Goal: Task Accomplishment & Management: Complete application form

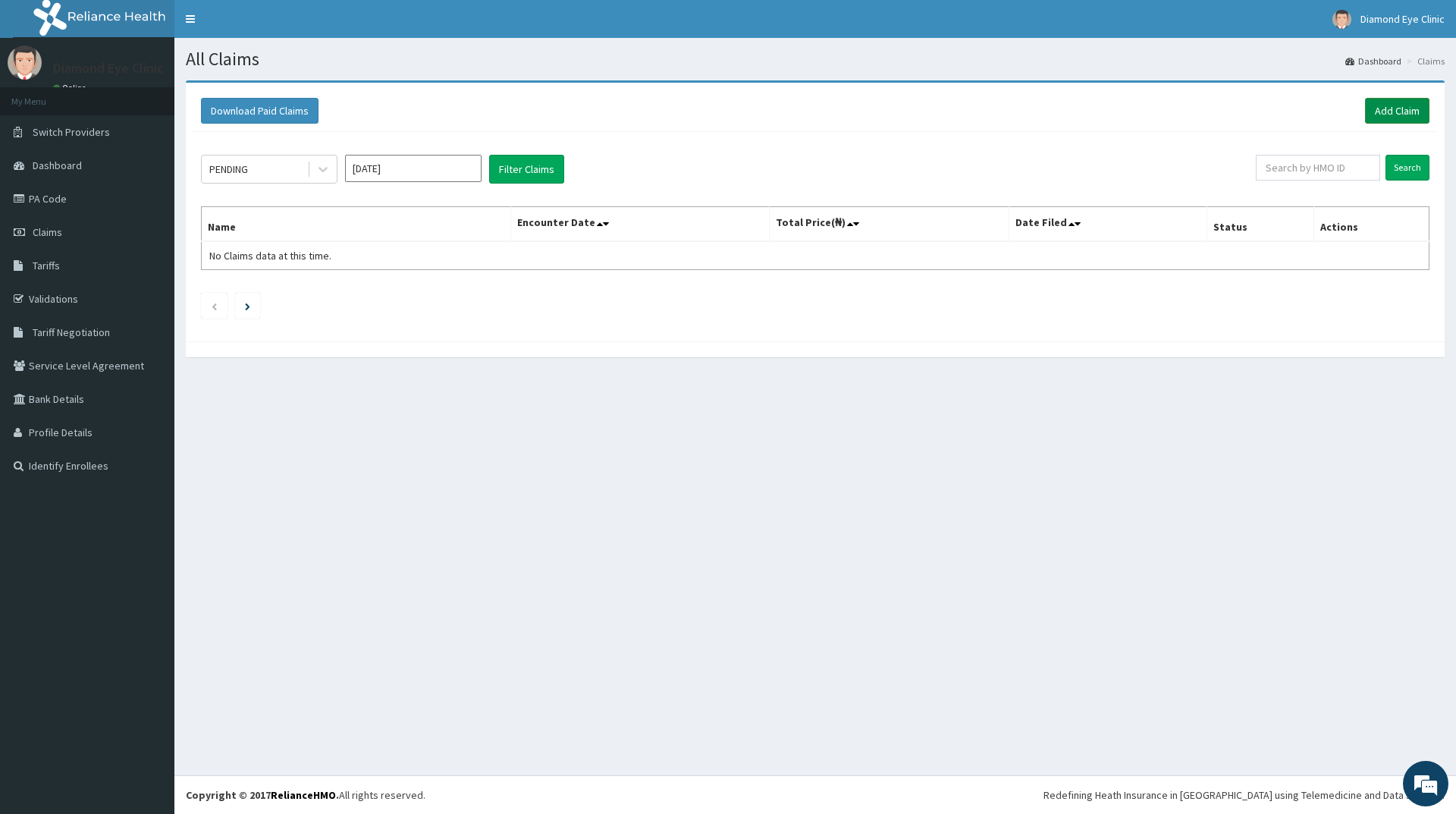
click at [1388, 103] on link "Add Claim" at bounding box center [1397, 110] width 64 height 26
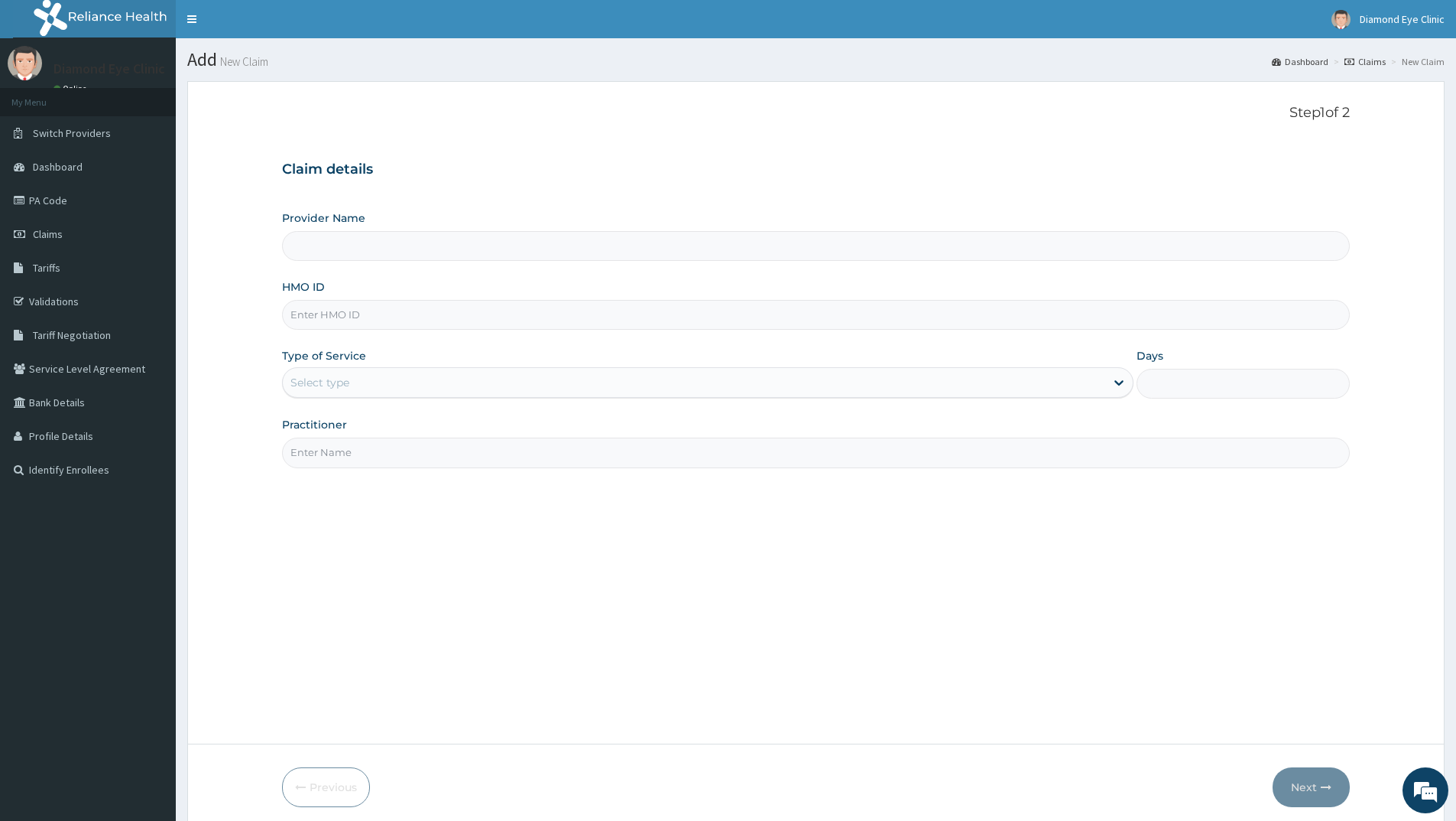
type input "DiamondDeal Eye Clinic"
click at [292, 313] on input "HMO ID" at bounding box center [816, 314] width 1068 height 30
type input "AGO/10318/A"
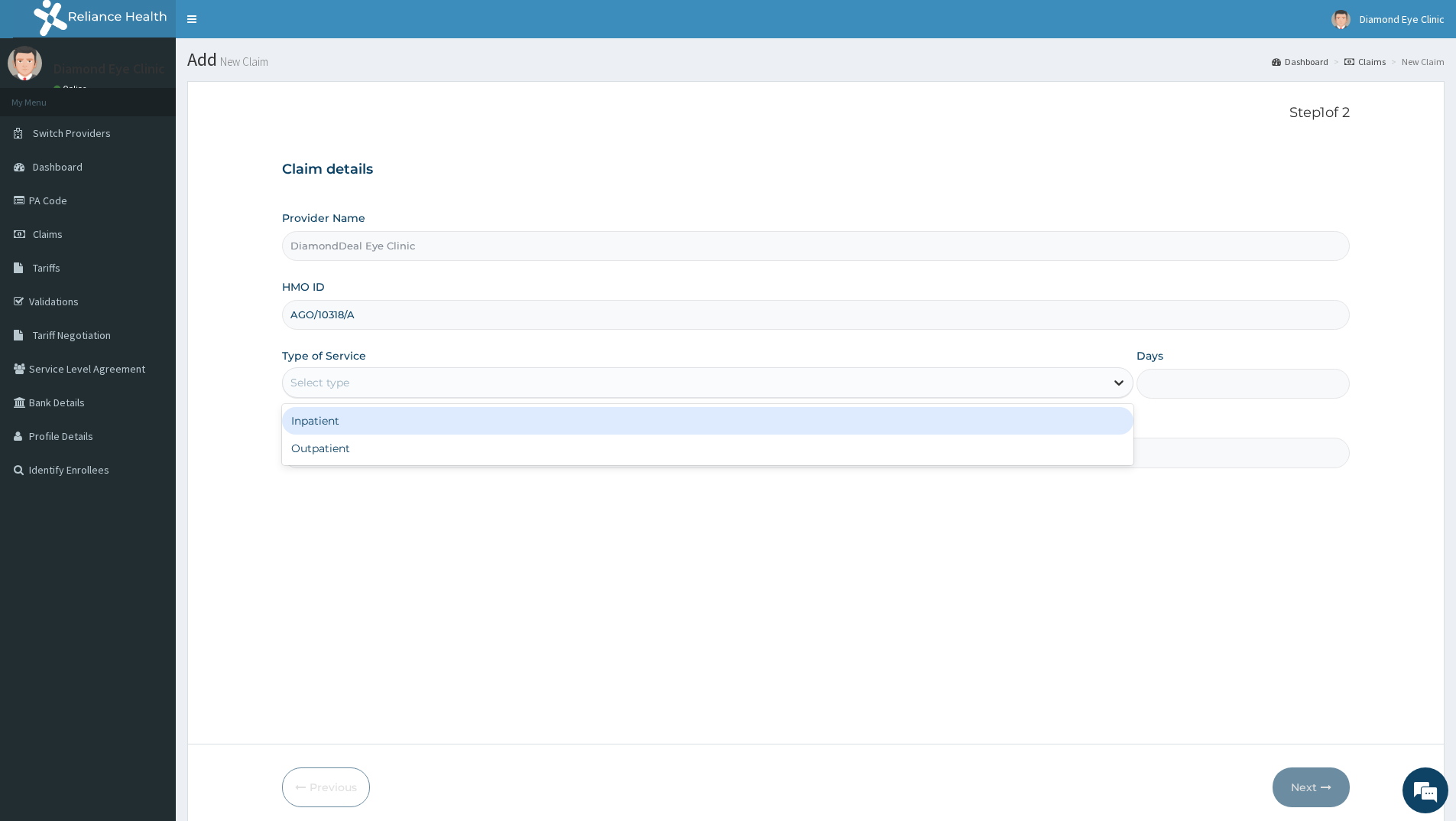
click at [1120, 385] on icon at bounding box center [1118, 383] width 9 height 6
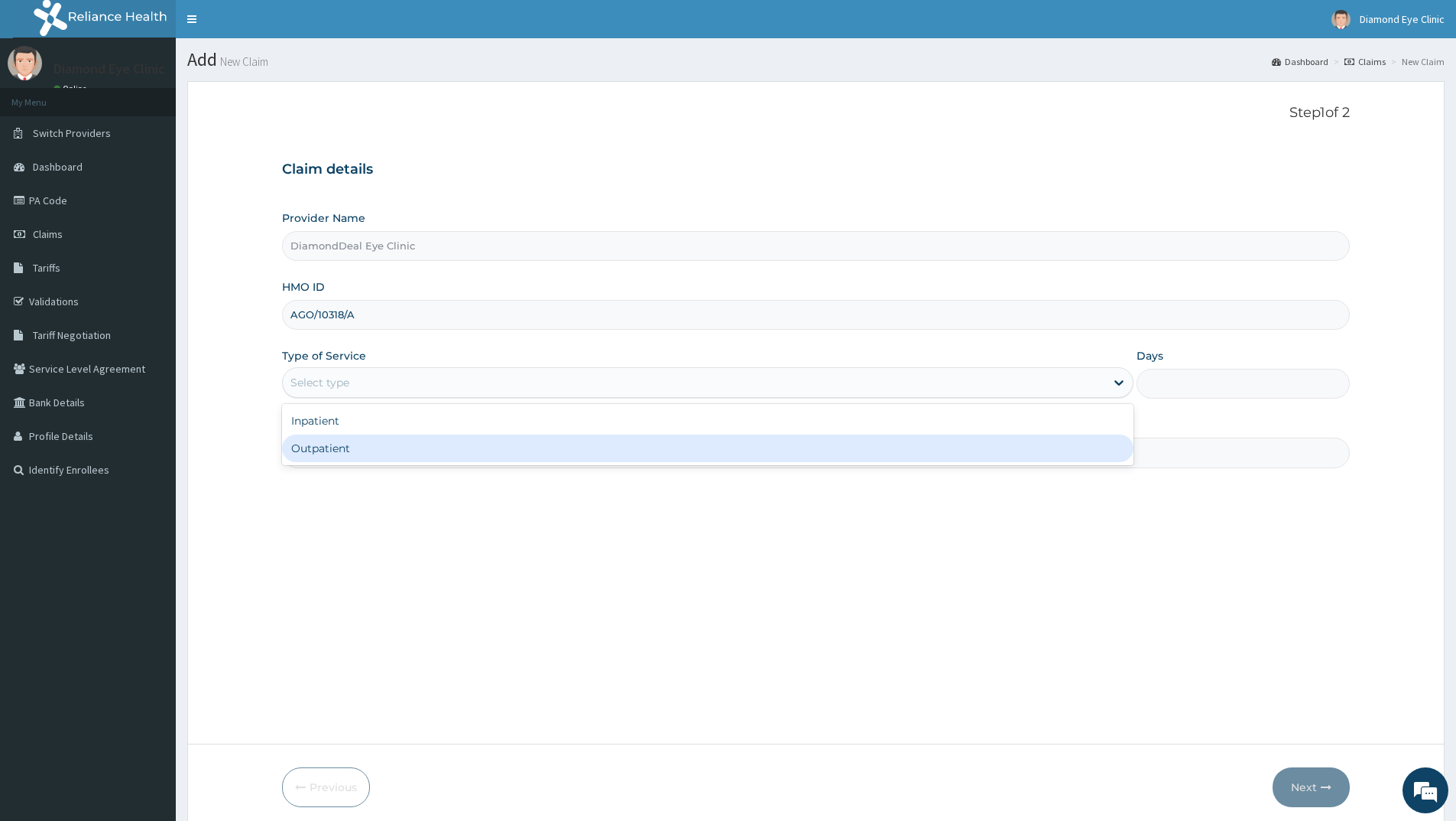
click at [539, 448] on div "Outpatient" at bounding box center [708, 448] width 851 height 28
type input "1"
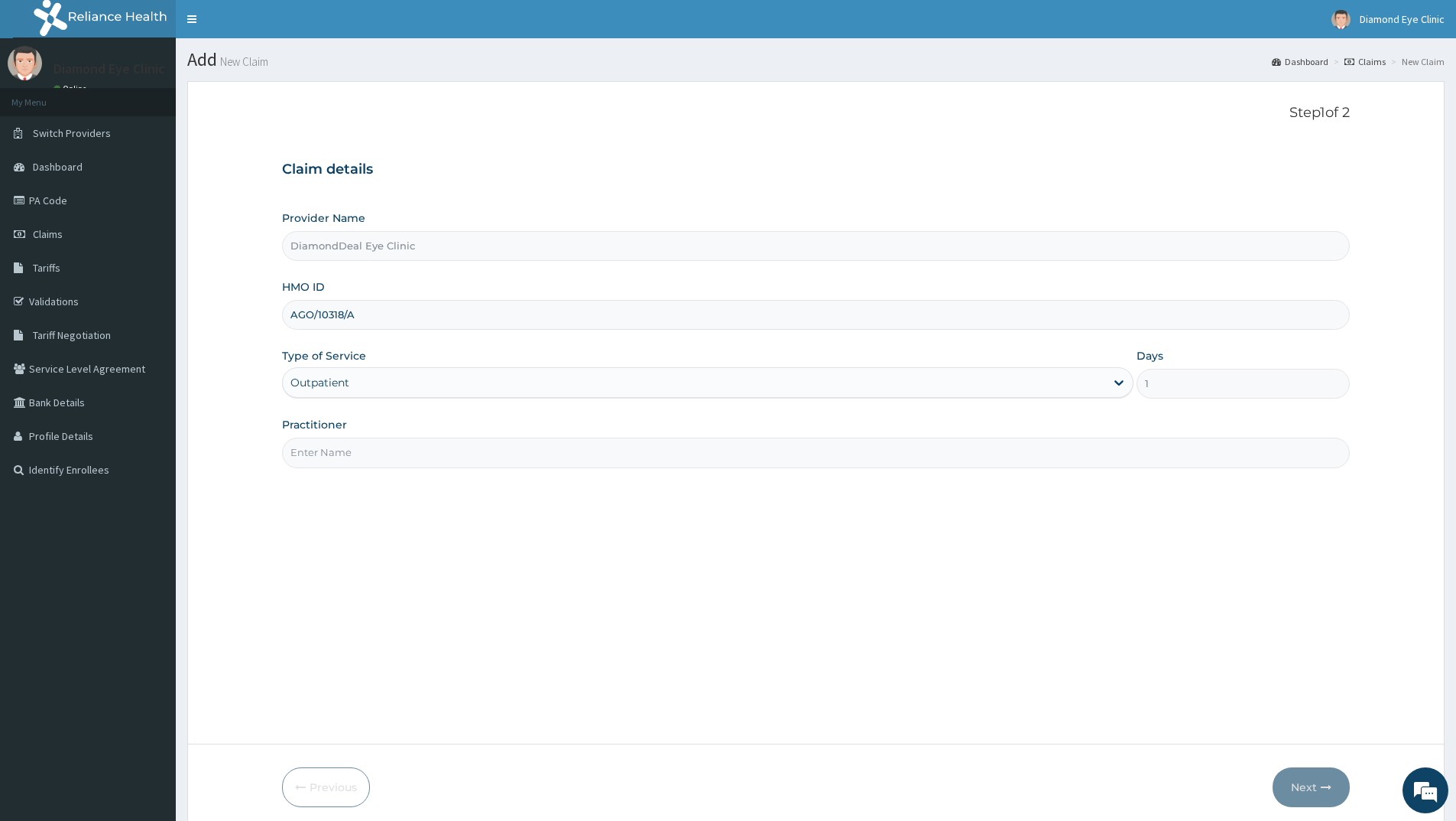
click at [308, 451] on input "Practitioner" at bounding box center [816, 452] width 1068 height 30
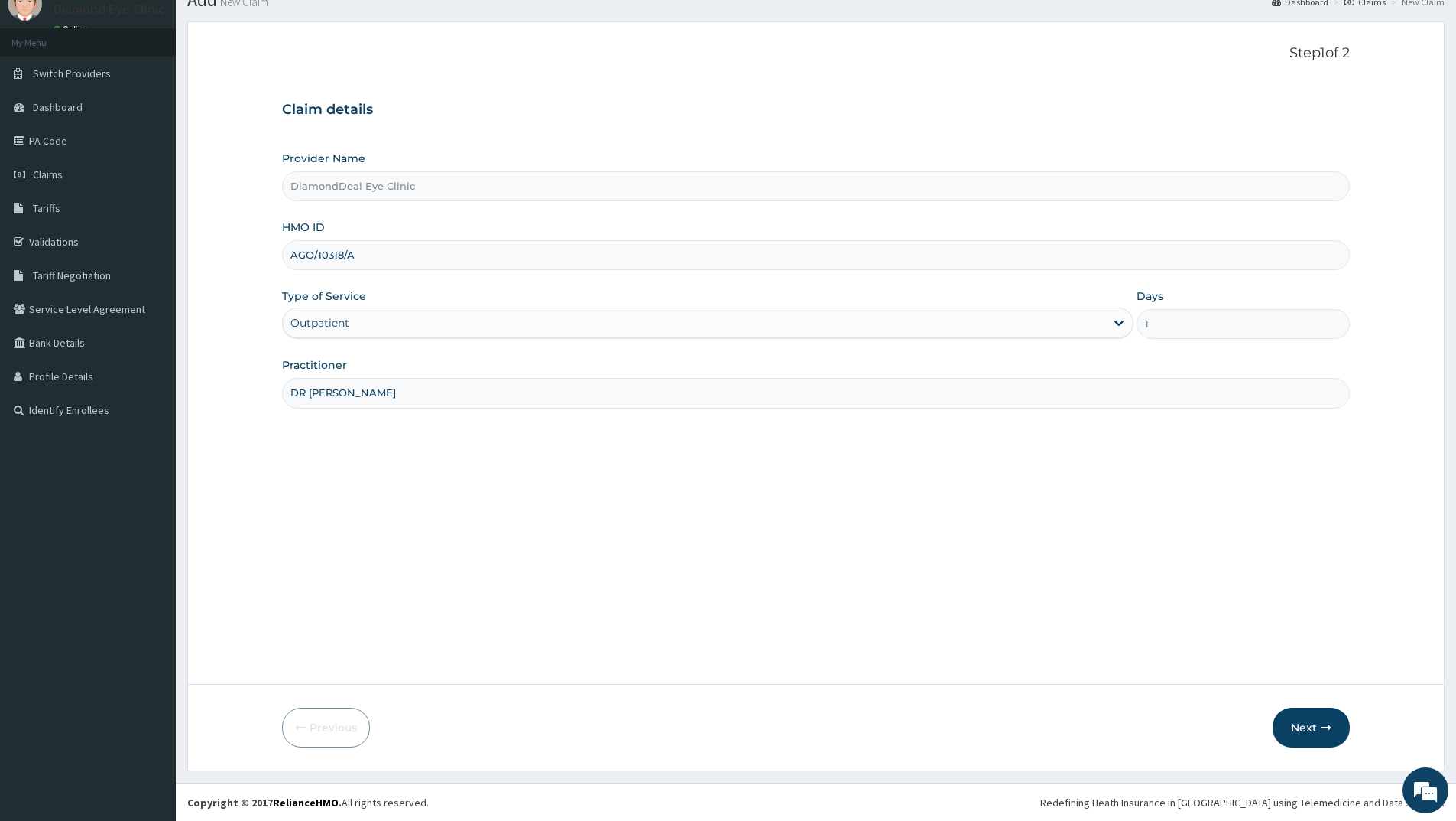
scroll to position [60, 0]
type input "DR LOVELYN"
click at [1290, 723] on button "Next" at bounding box center [1311, 726] width 77 height 40
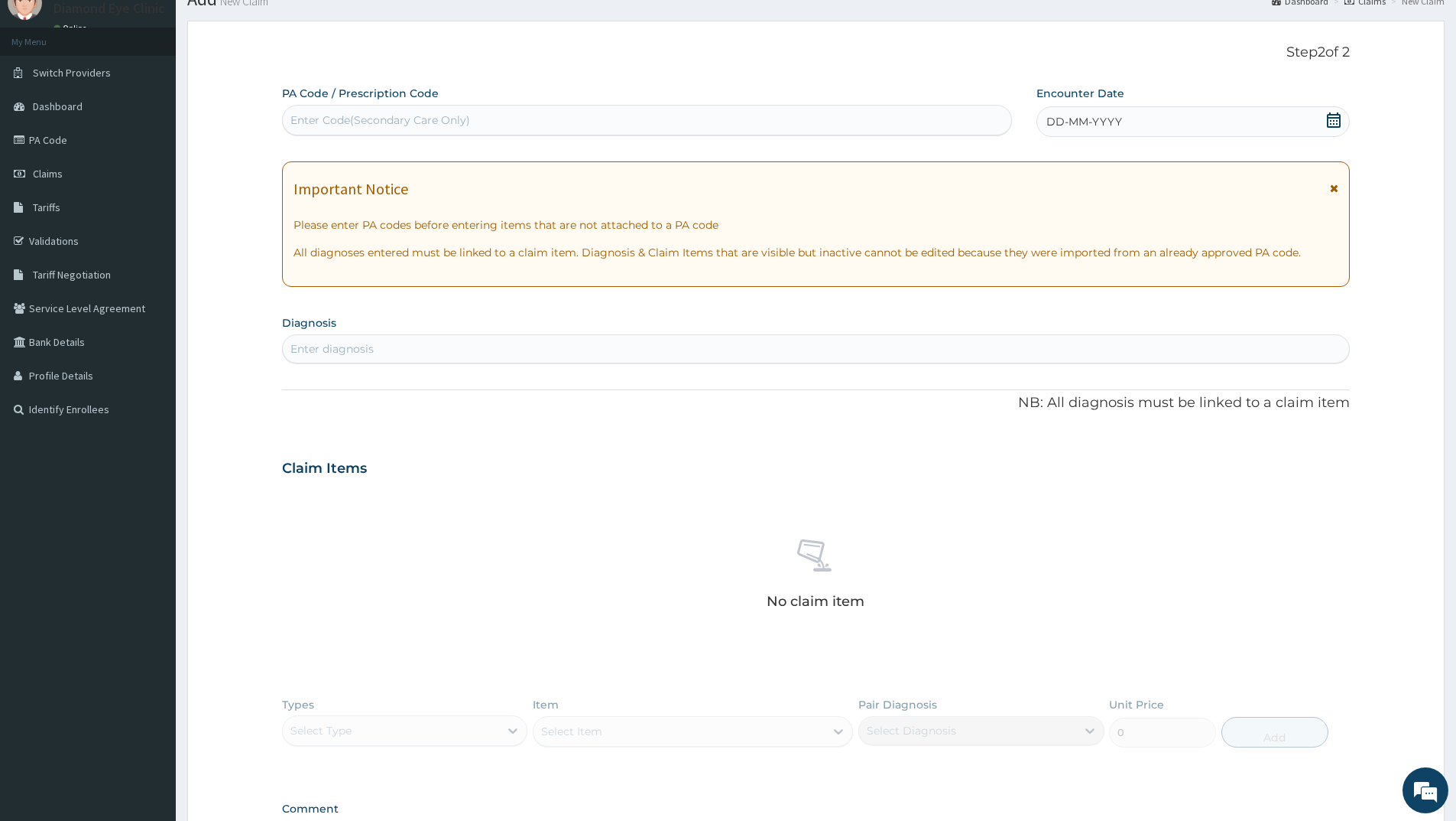
click at [315, 112] on div "Enter Code(Secondary Care Only)" at bounding box center [647, 120] width 729 height 24
drag, startPoint x: 317, startPoint y: 112, endPoint x: 0, endPoint y: 529, distance: 523.8
click at [0, 529] on aside "Diamond Eye Clinic Online My Menu Switch Providers Dashboard PA Code Claims Tar…" at bounding box center [88, 482] width 176 height 1083
click at [57, 136] on link "PA Code" at bounding box center [88, 140] width 176 height 33
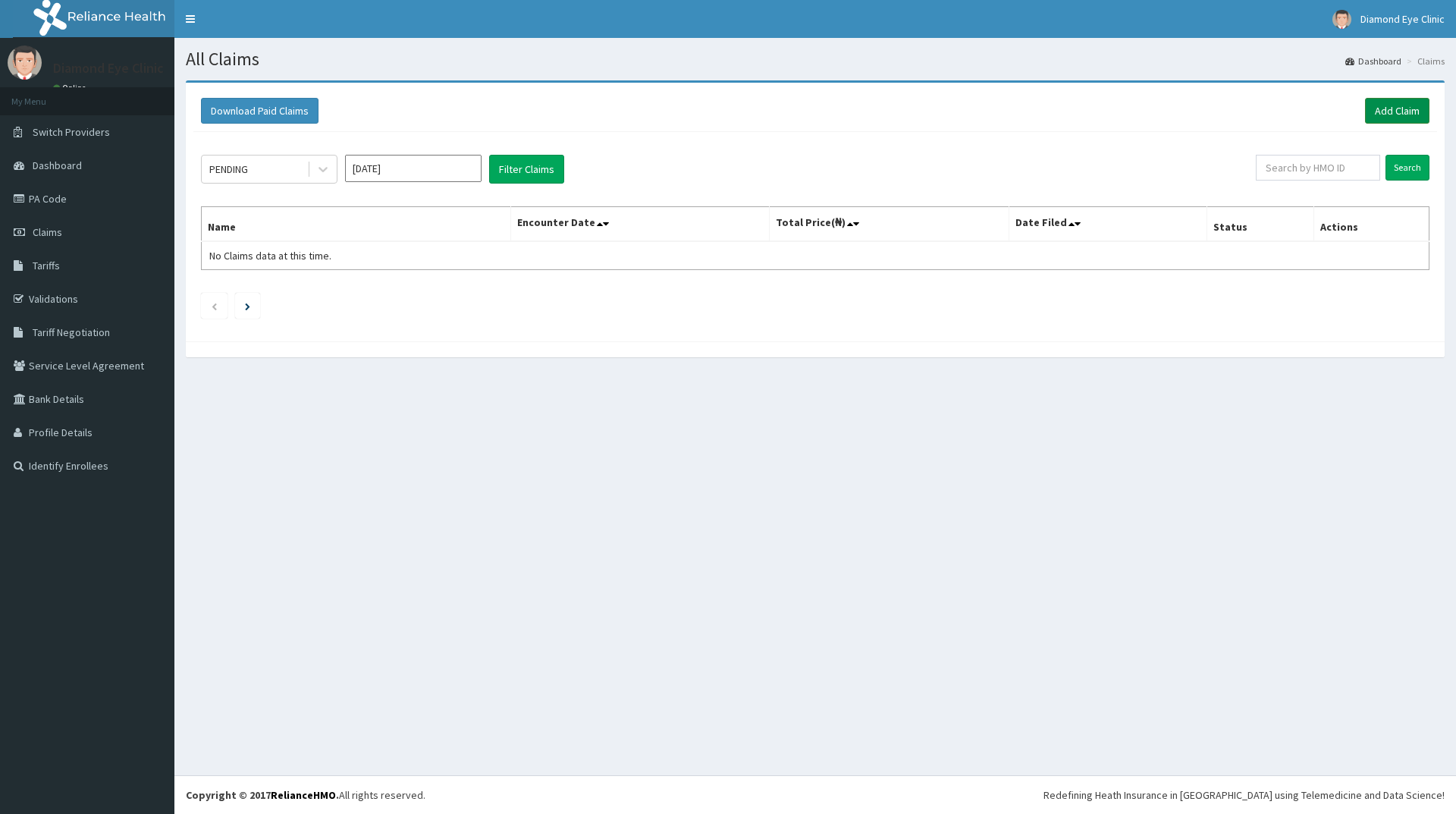
click at [1407, 112] on link "Add Claim" at bounding box center [1397, 110] width 64 height 26
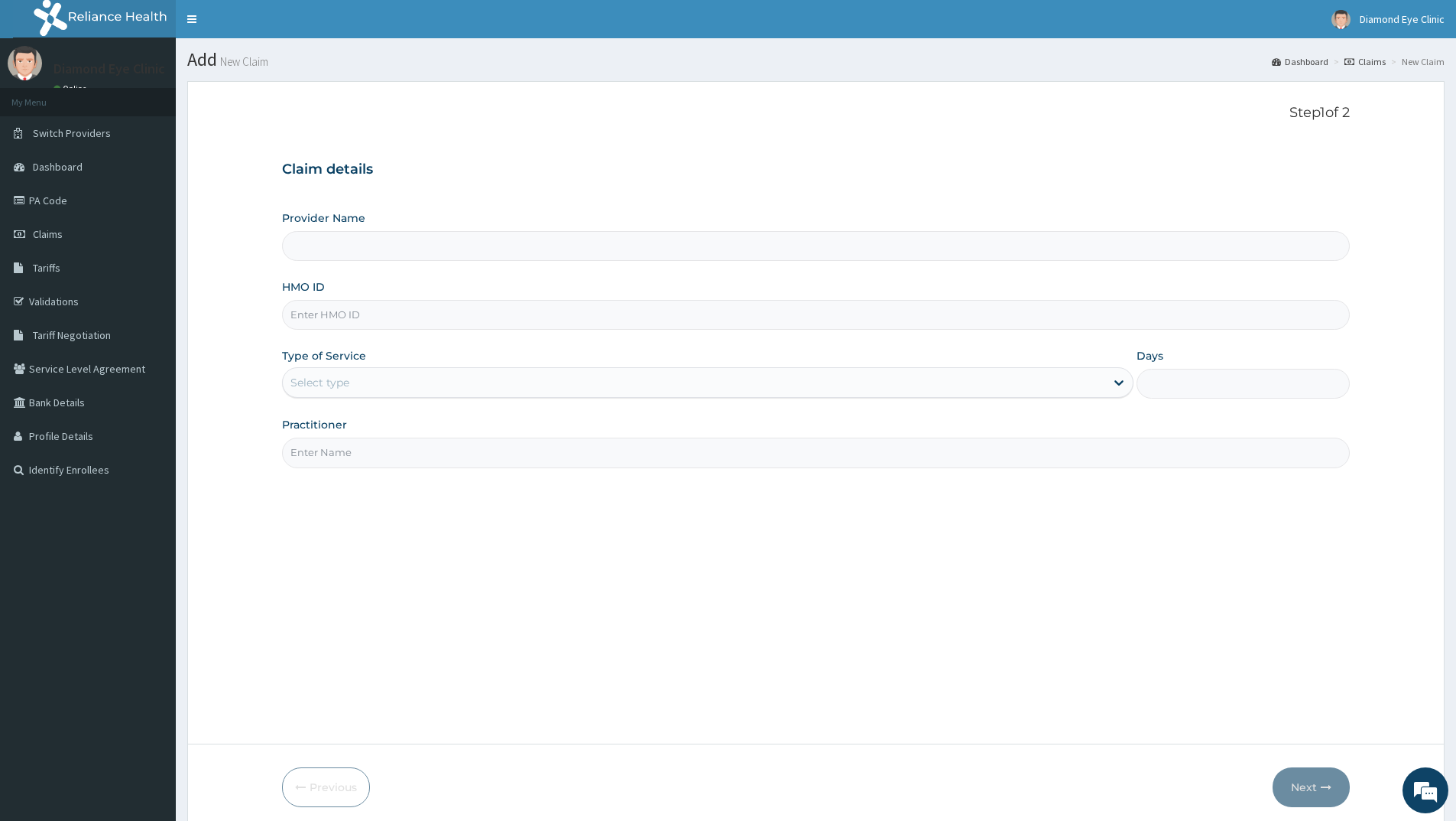
type input "DiamondDeal Eye Clinic"
click at [306, 318] on input "HMO ID" at bounding box center [816, 314] width 1068 height 30
click at [301, 314] on input "HMO ID" at bounding box center [816, 314] width 1068 height 30
type input "AGO/10318/A"
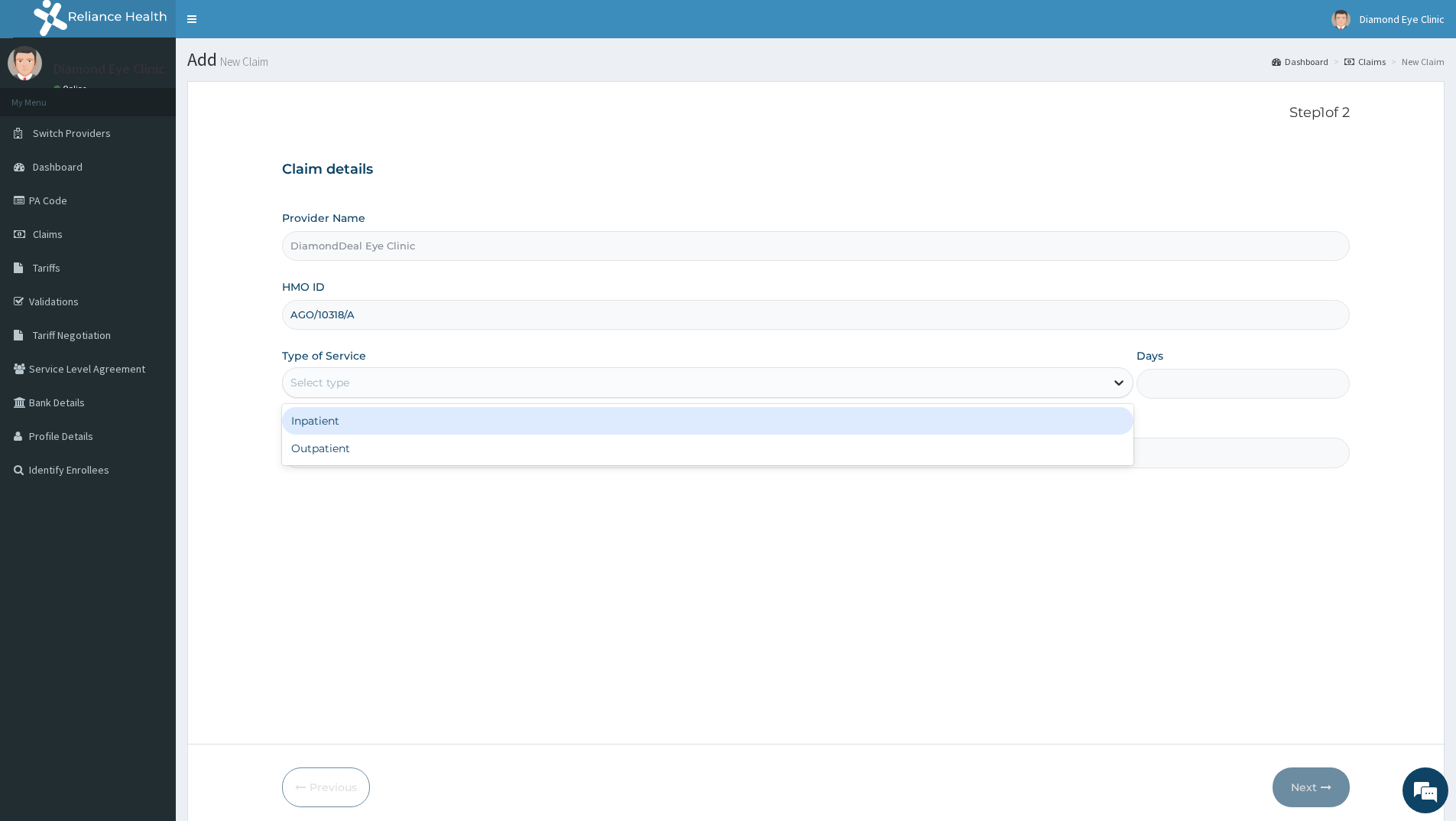
click at [1118, 381] on icon at bounding box center [1118, 382] width 15 height 15
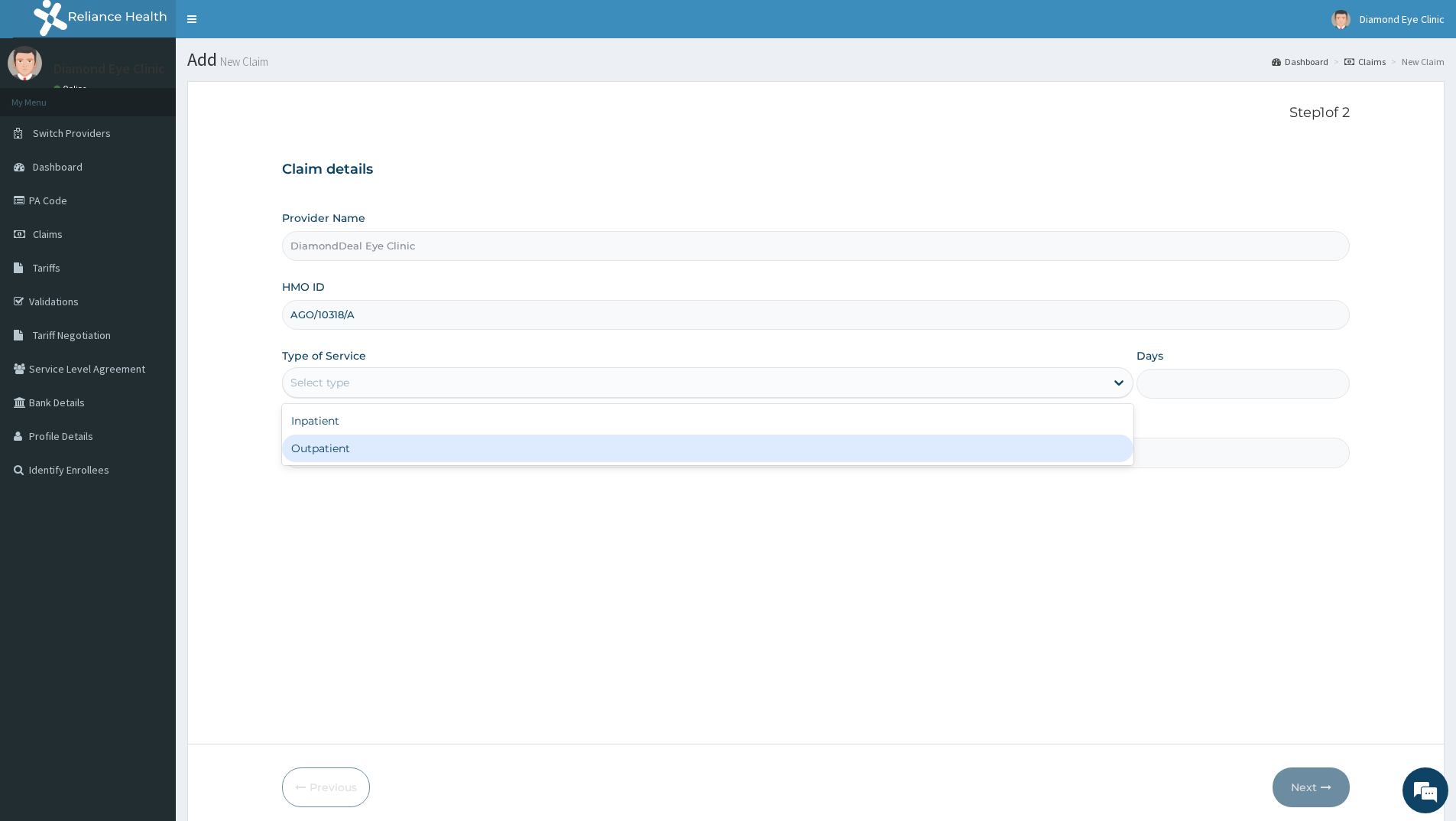
click at [450, 450] on div "Outpatient" at bounding box center [708, 448] width 851 height 28
type input "1"
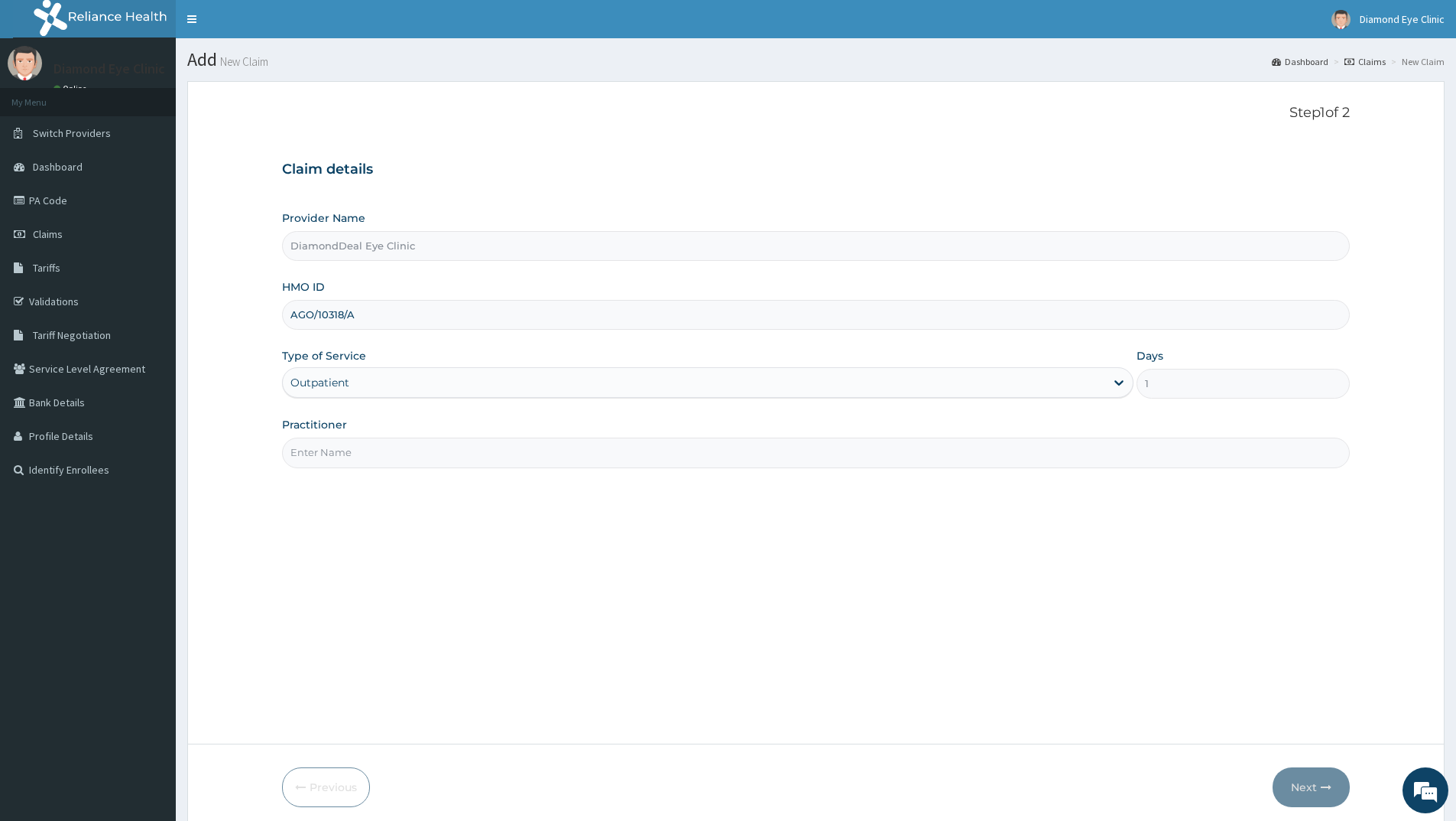
click at [306, 452] on input "Practitioner" at bounding box center [816, 452] width 1068 height 30
type input "DR LOVELYN"
click at [1311, 780] on button "Next" at bounding box center [1311, 787] width 77 height 40
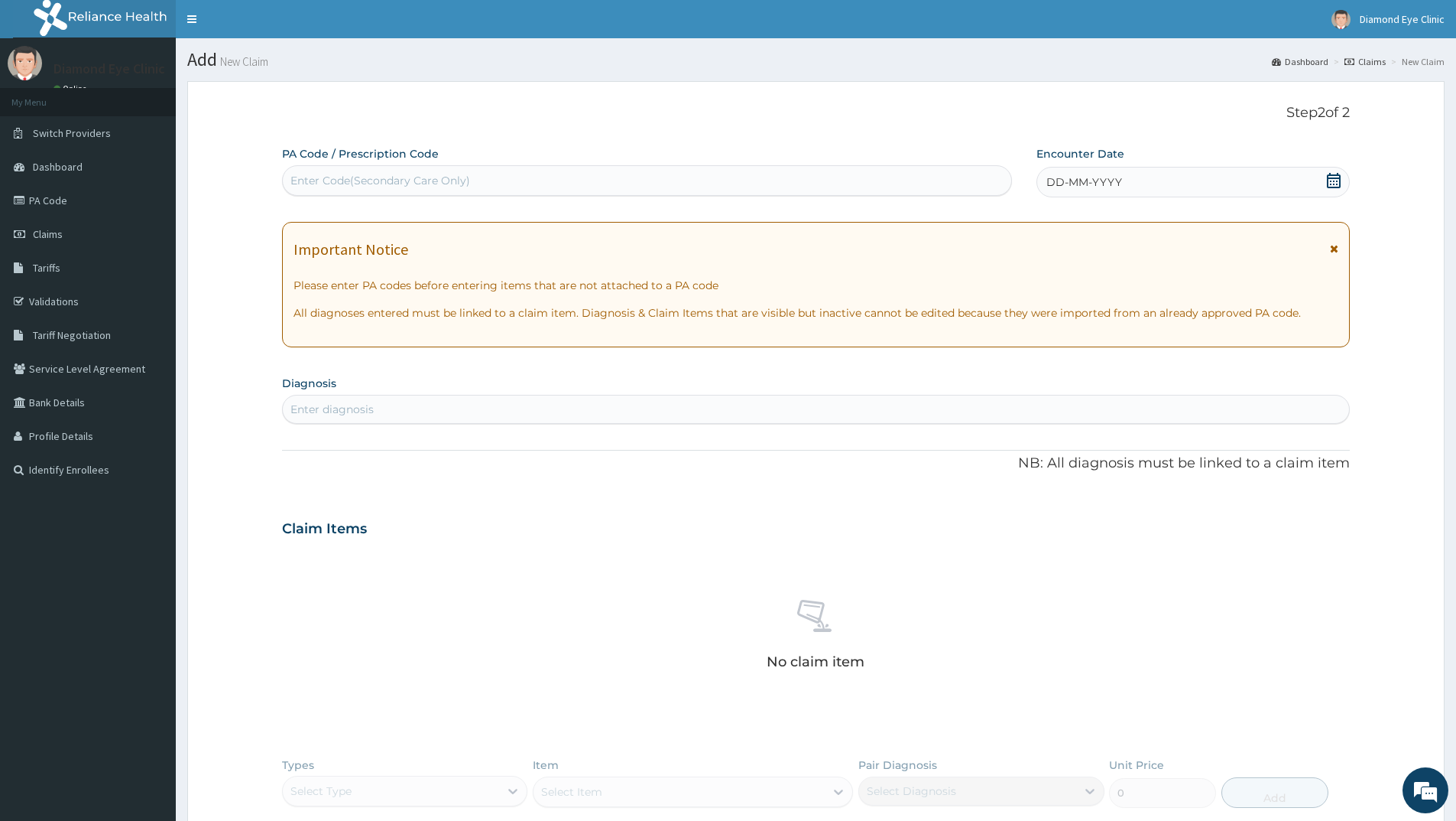
click at [295, 177] on div "Enter Code(Secondary Care Only)" at bounding box center [380, 180] width 179 height 15
type input "PA8A5481"
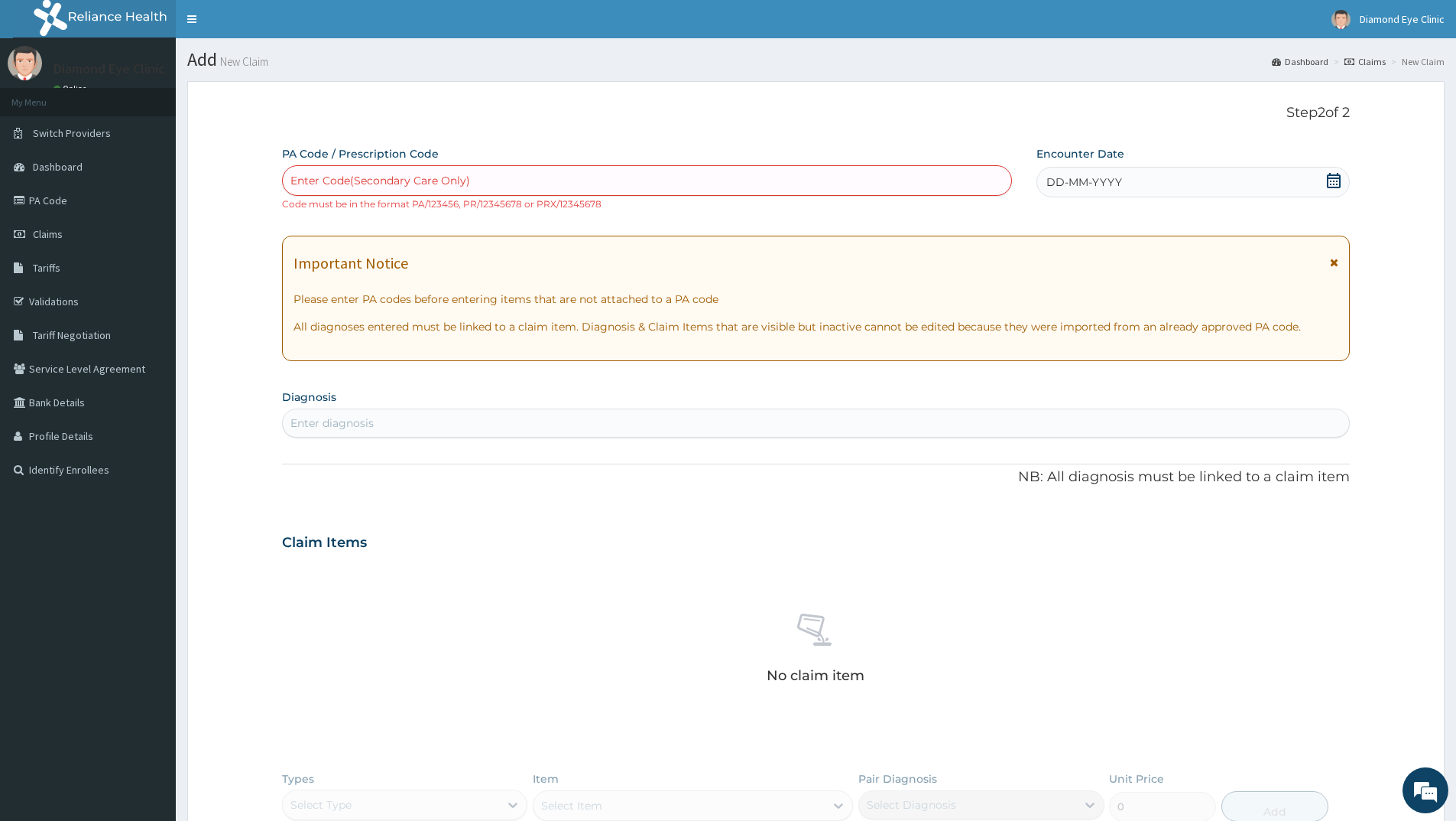
click at [1330, 178] on icon at bounding box center [1333, 180] width 14 height 15
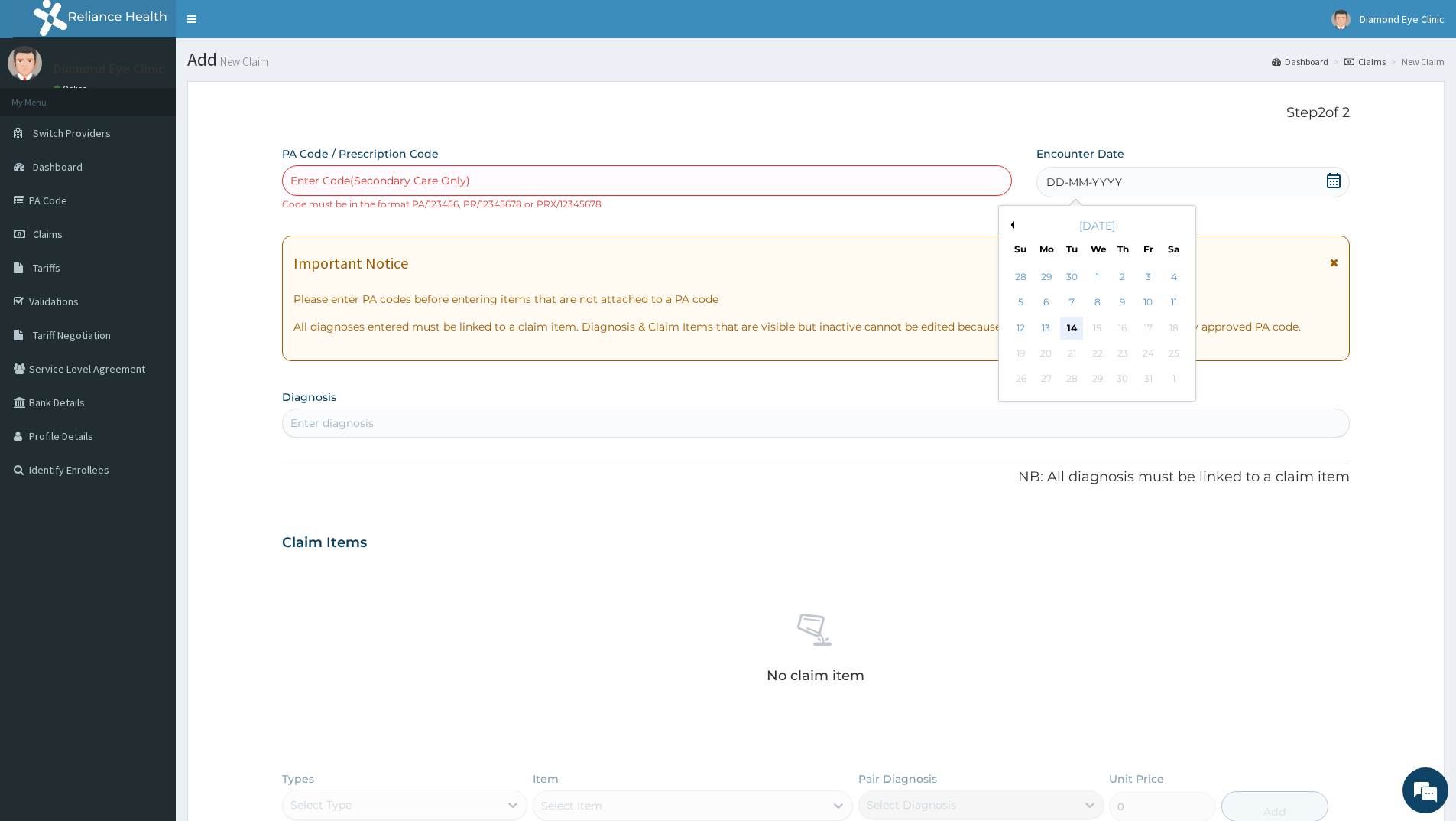
click at [1075, 326] on div "14" at bounding box center [1072, 328] width 23 height 23
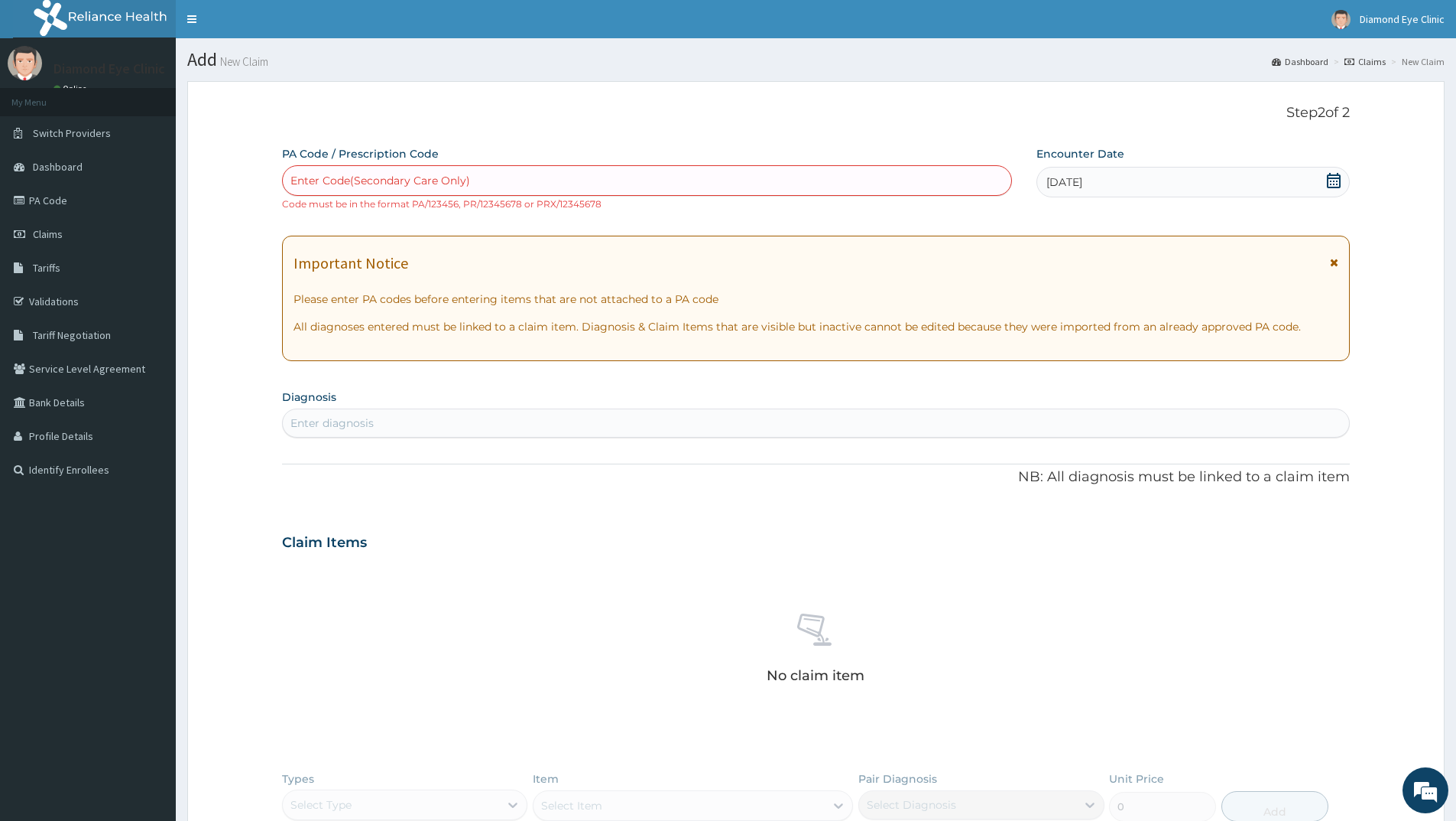
click at [415, 175] on div "Enter Code(Secondary Care Only)" at bounding box center [380, 180] width 179 height 15
type input "PA/8A5481"
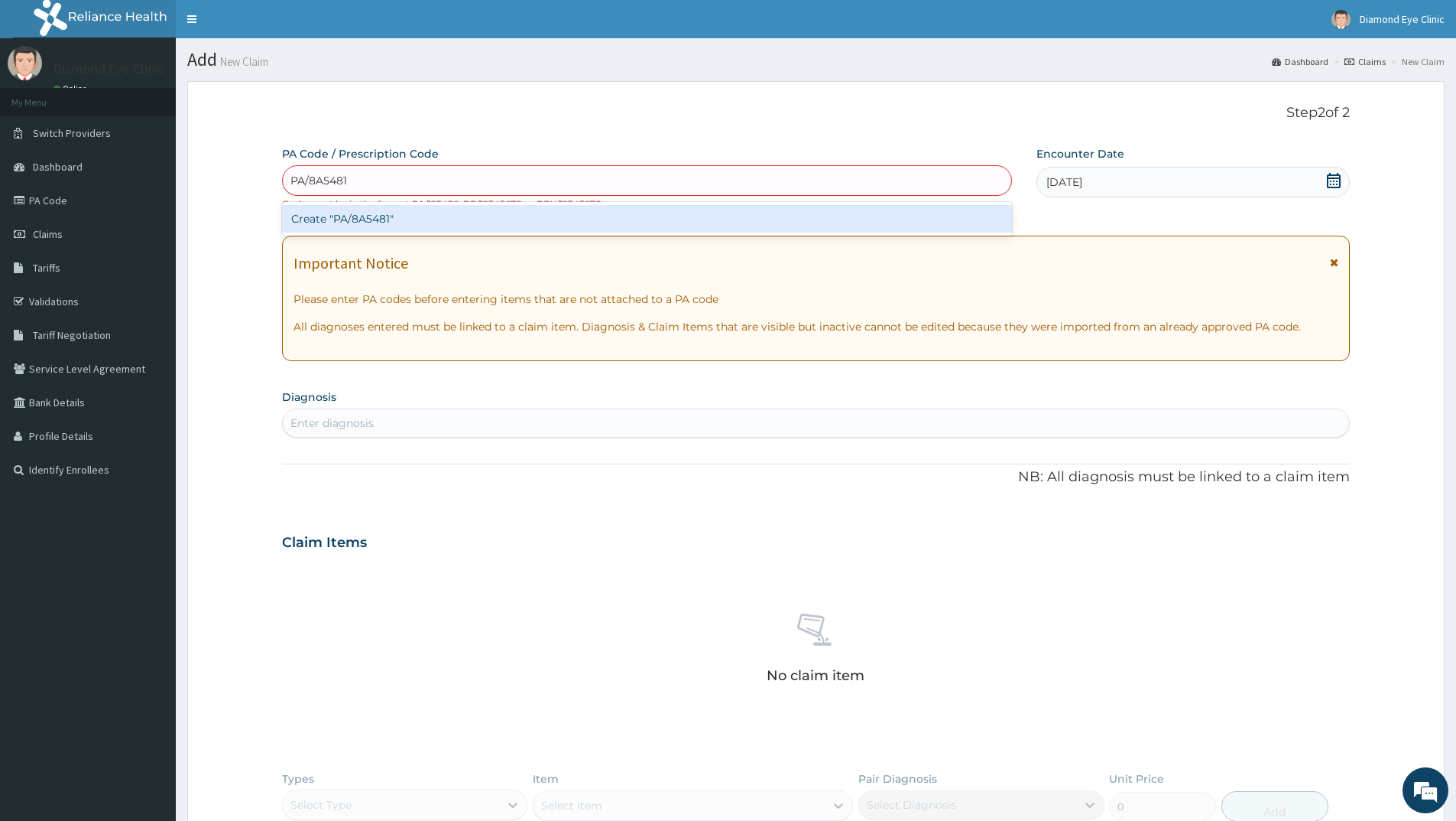
click at [364, 218] on div "Create "PA/8A5481"" at bounding box center [647, 218] width 730 height 28
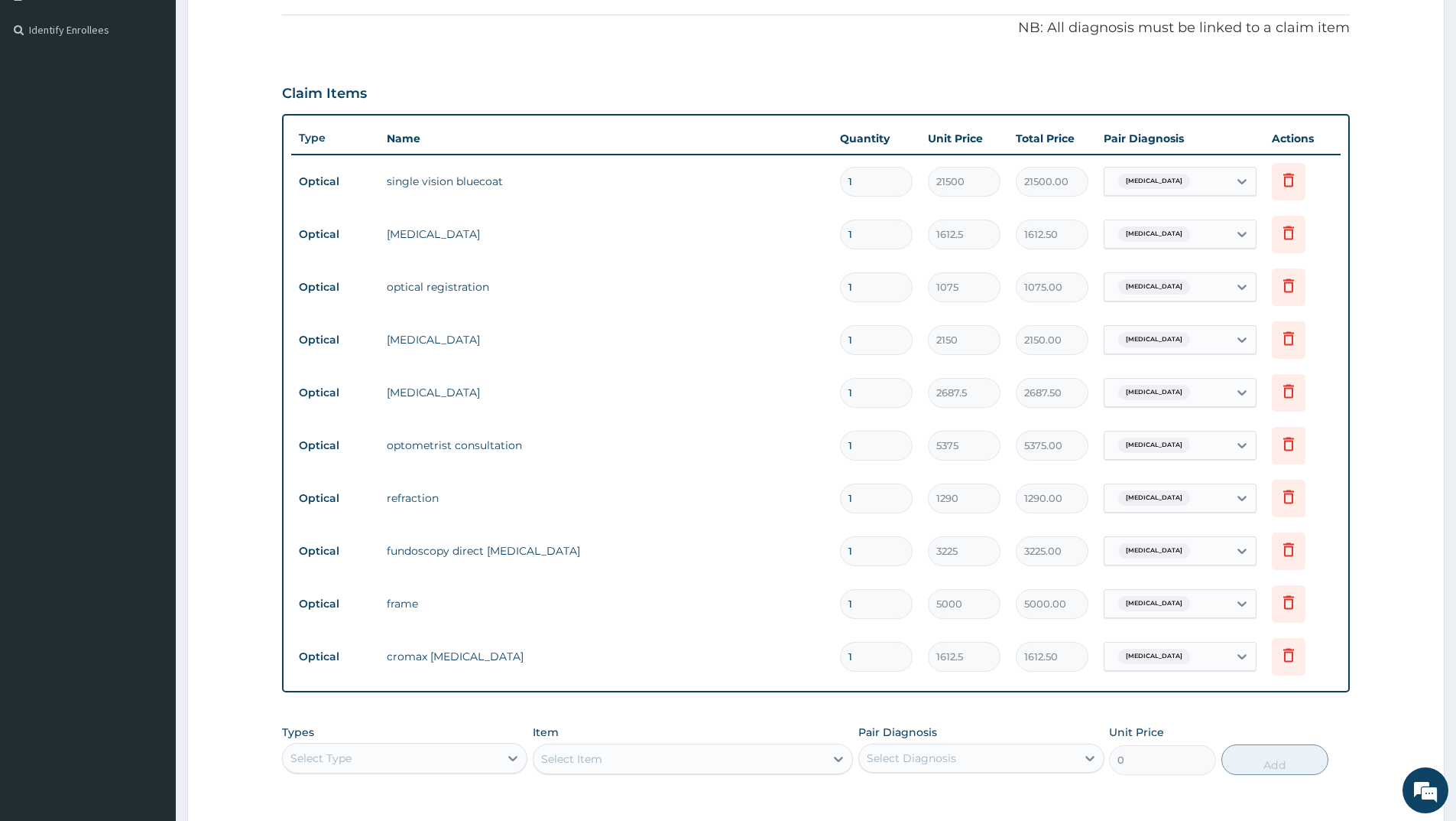
scroll to position [363, 0]
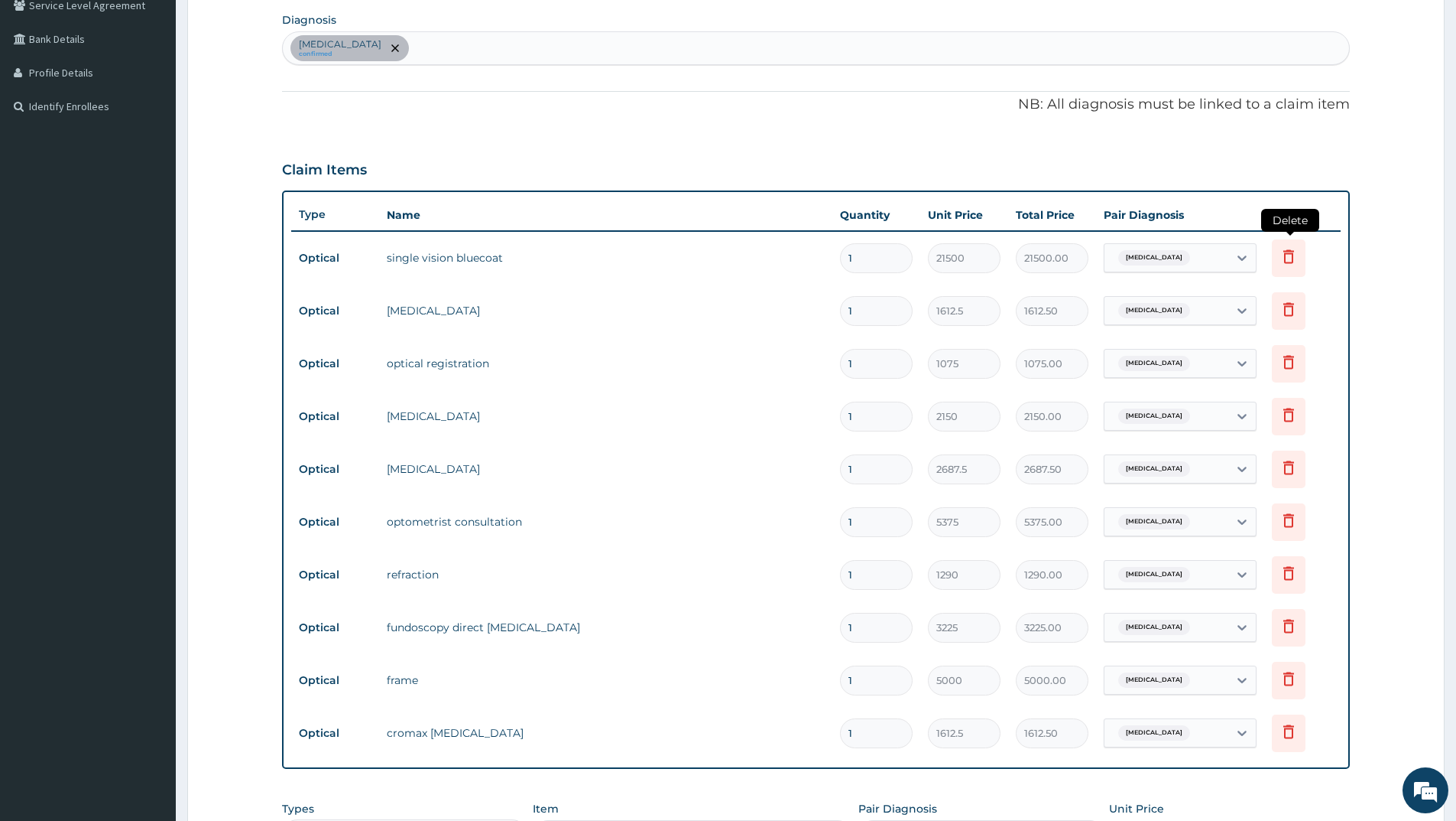
click at [1287, 255] on icon at bounding box center [1289, 256] width 19 height 19
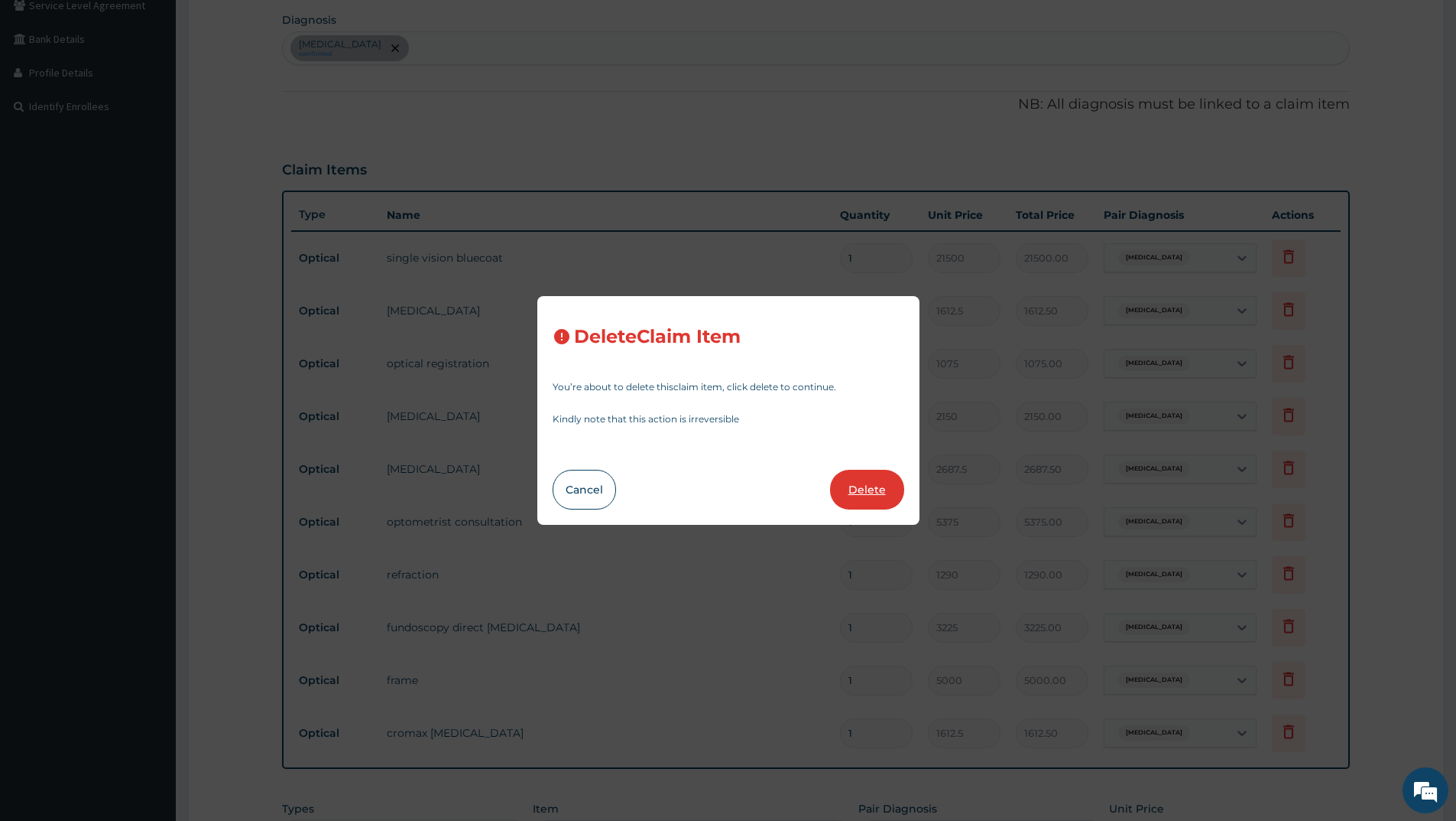
click at [857, 490] on button "Delete" at bounding box center [867, 489] width 74 height 40
type input "1612.5"
type input "1612.50"
type input "1075"
type input "1075.00"
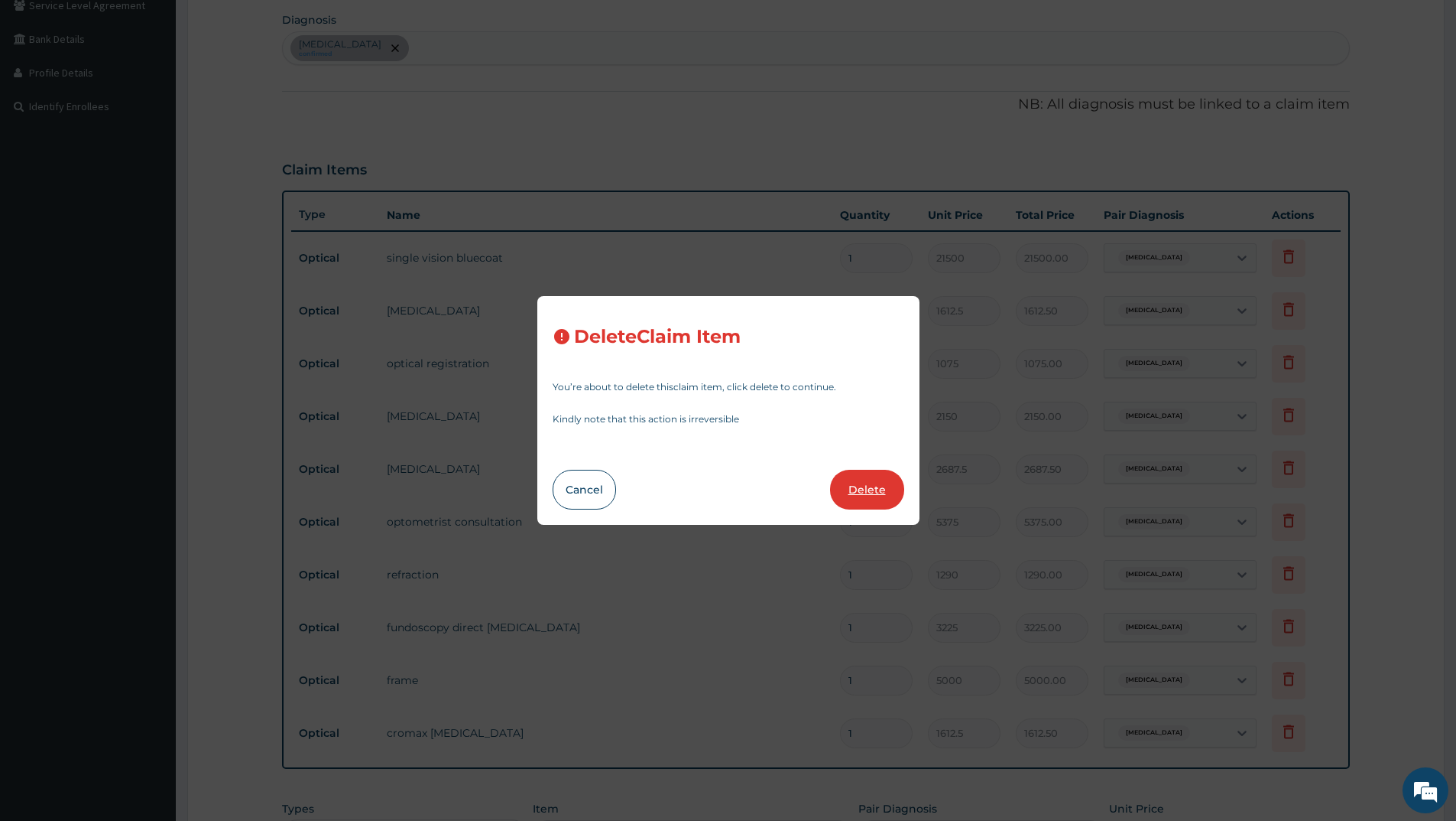
type input "2150"
type input "2150.00"
type input "2687.5"
type input "2687.50"
type input "5375"
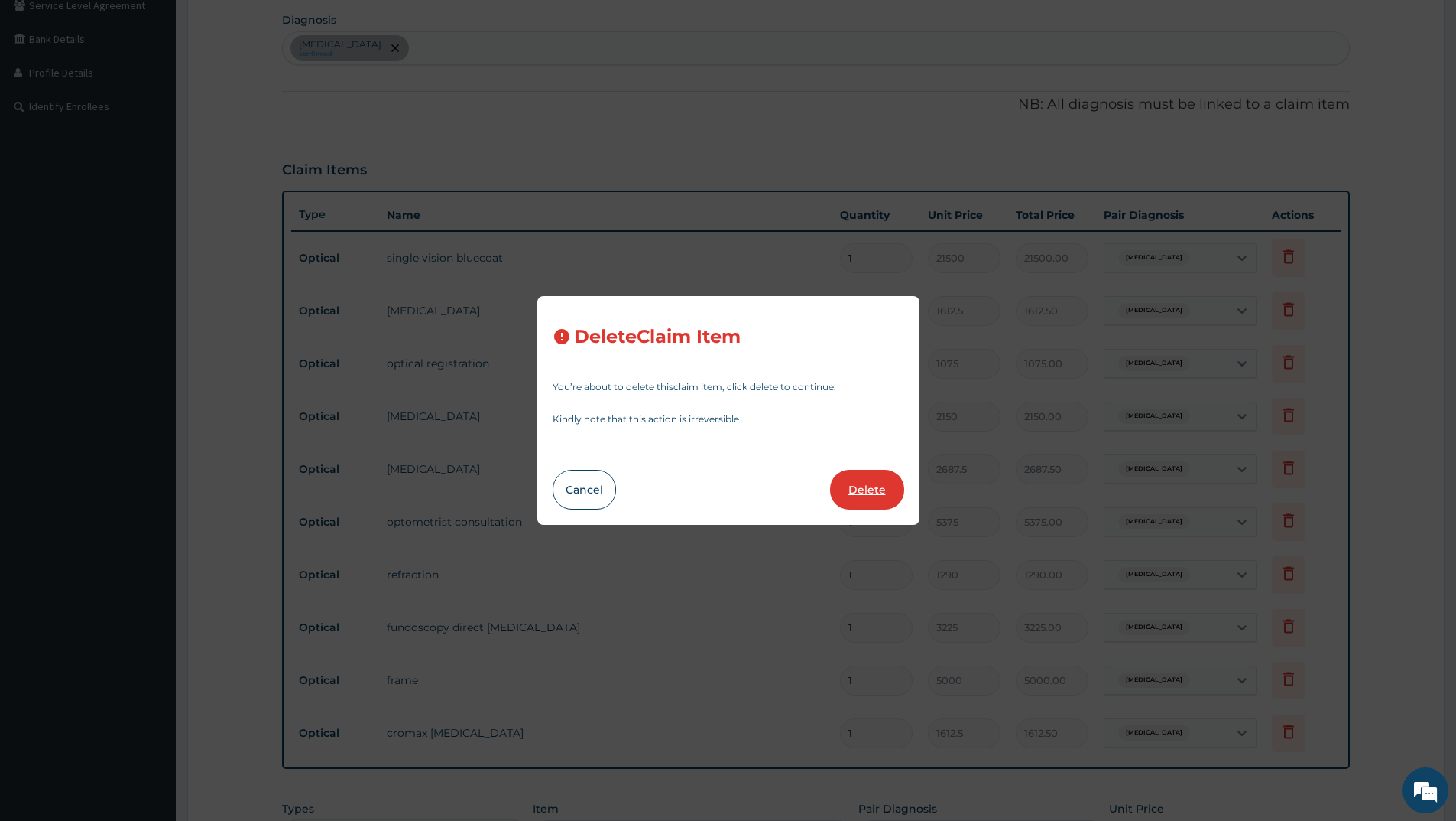
type input "5375.00"
type input "1290"
type input "1290.00"
type input "3225"
type input "3225.00"
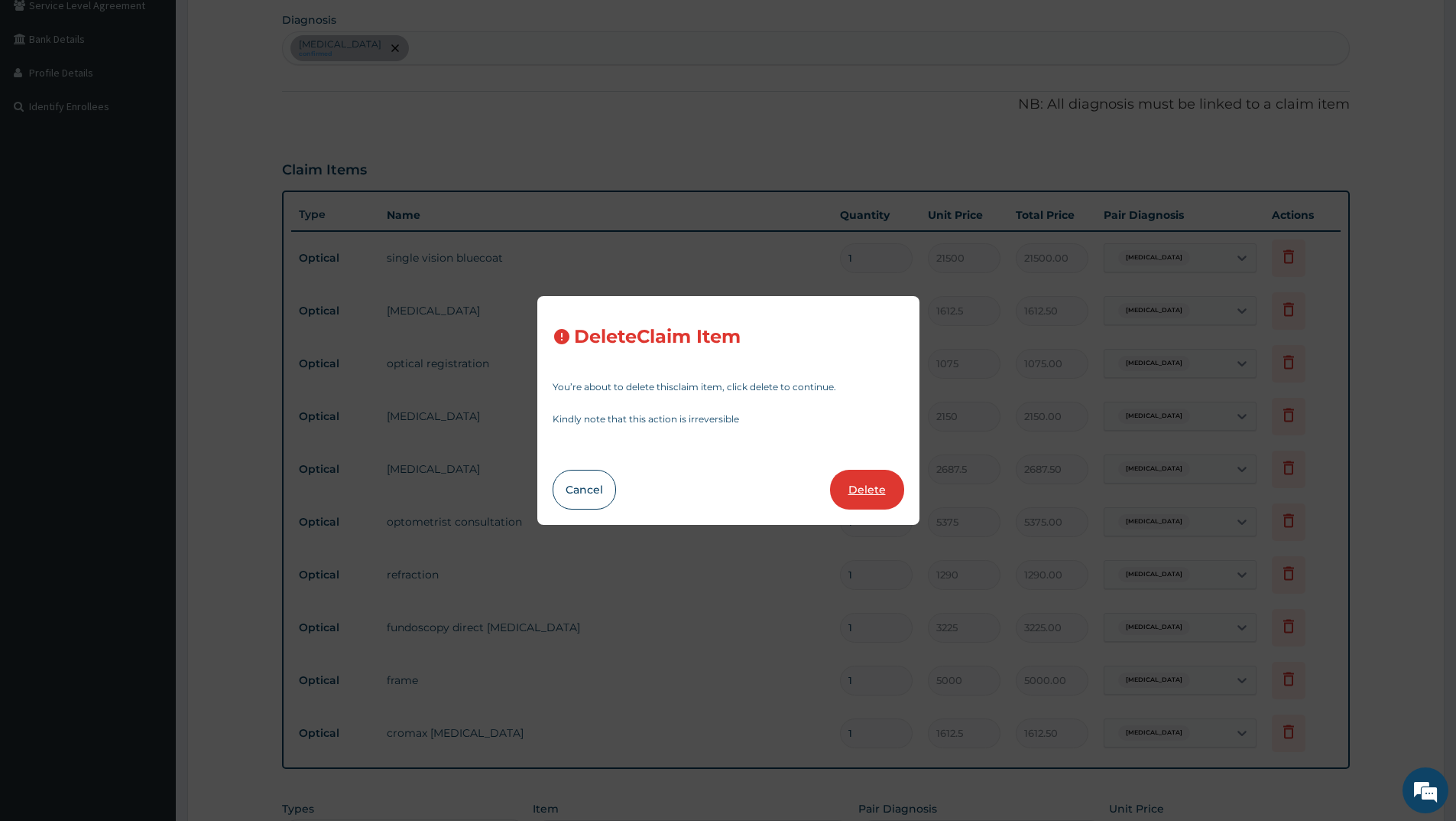
type input "5000"
type input "5000.00"
type input "1612.5"
type input "1612.50"
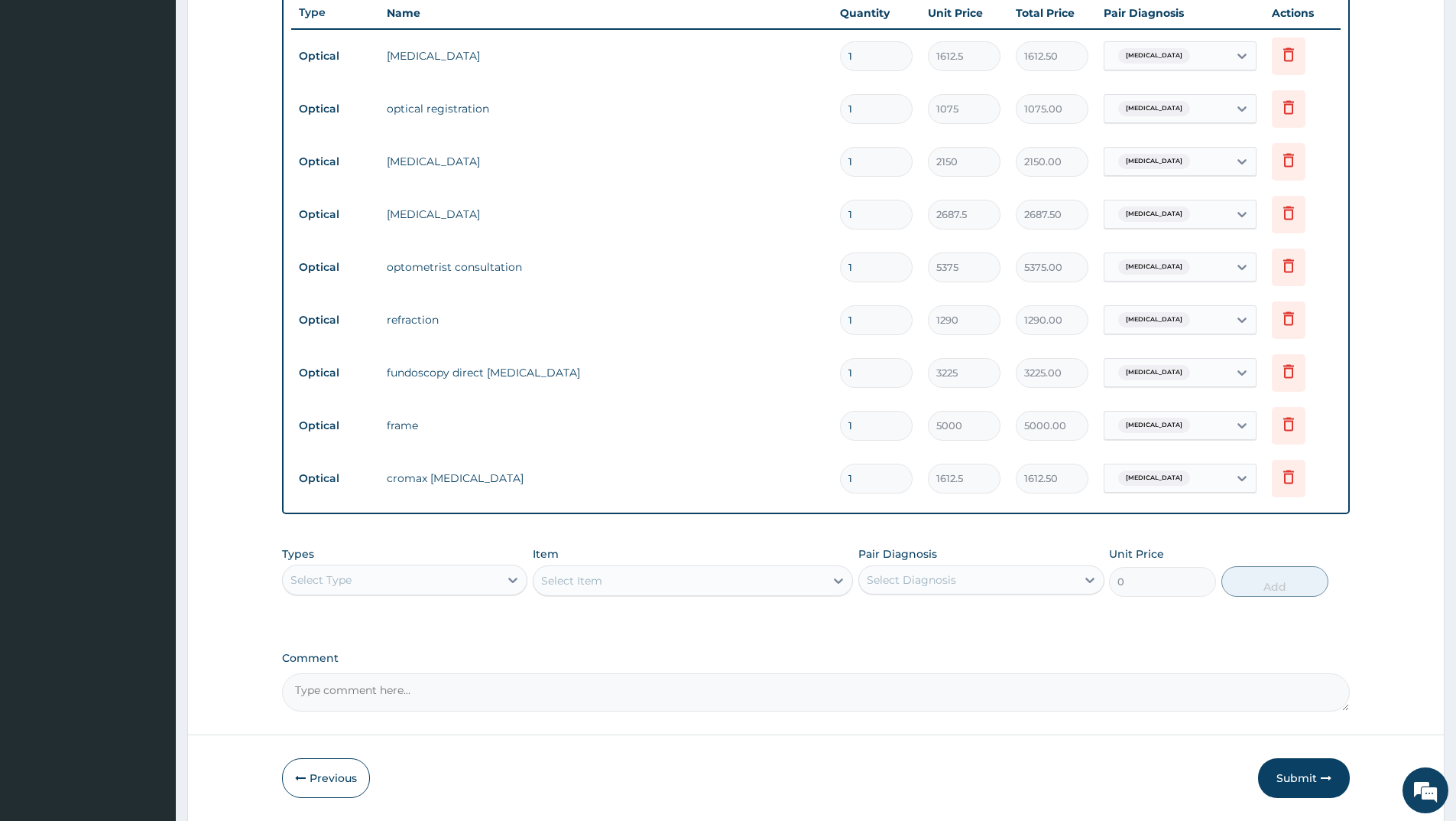
scroll to position [593, 0]
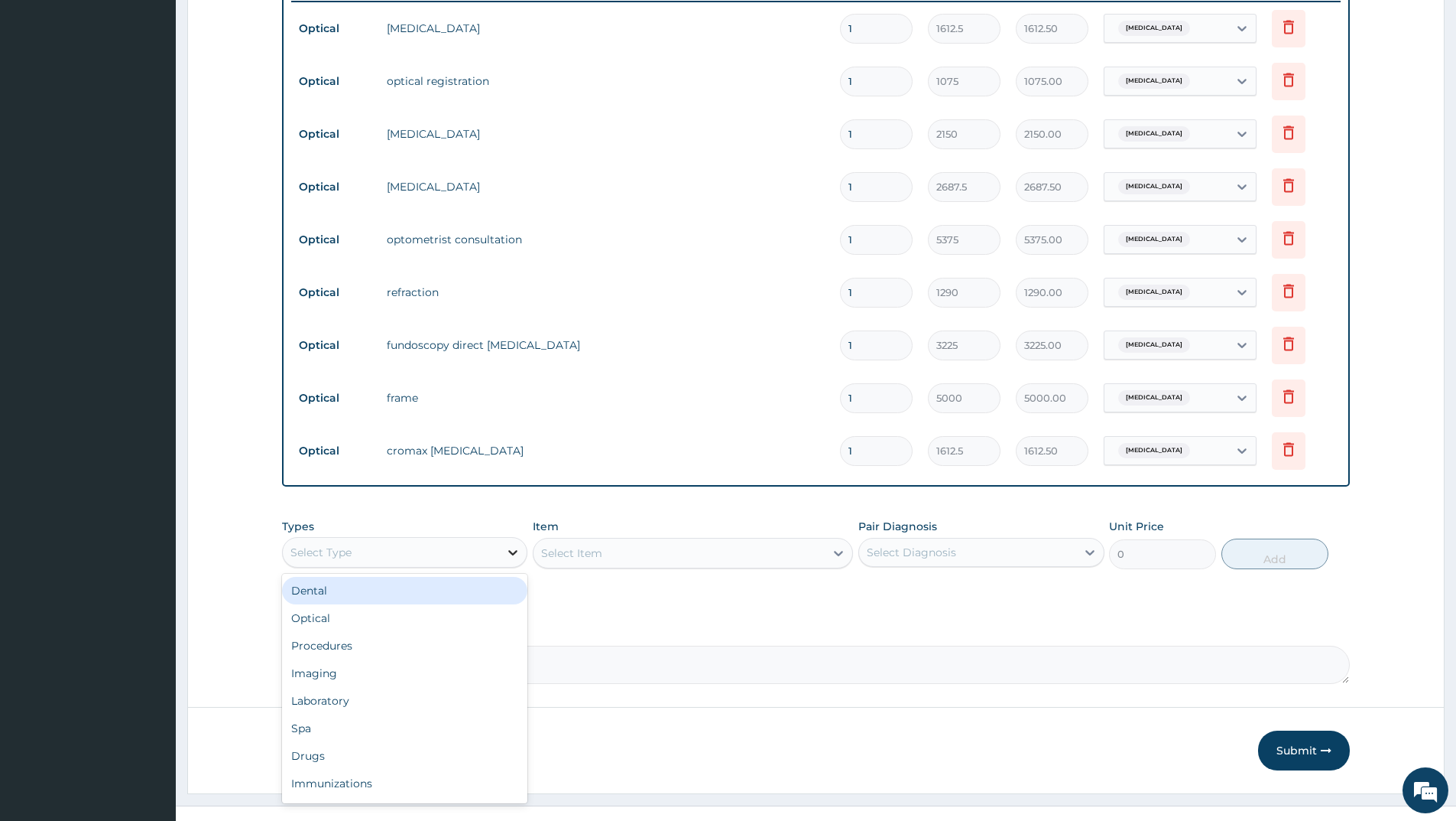
click at [508, 555] on icon at bounding box center [513, 552] width 15 height 15
click at [327, 616] on div "Optical" at bounding box center [405, 618] width 245 height 28
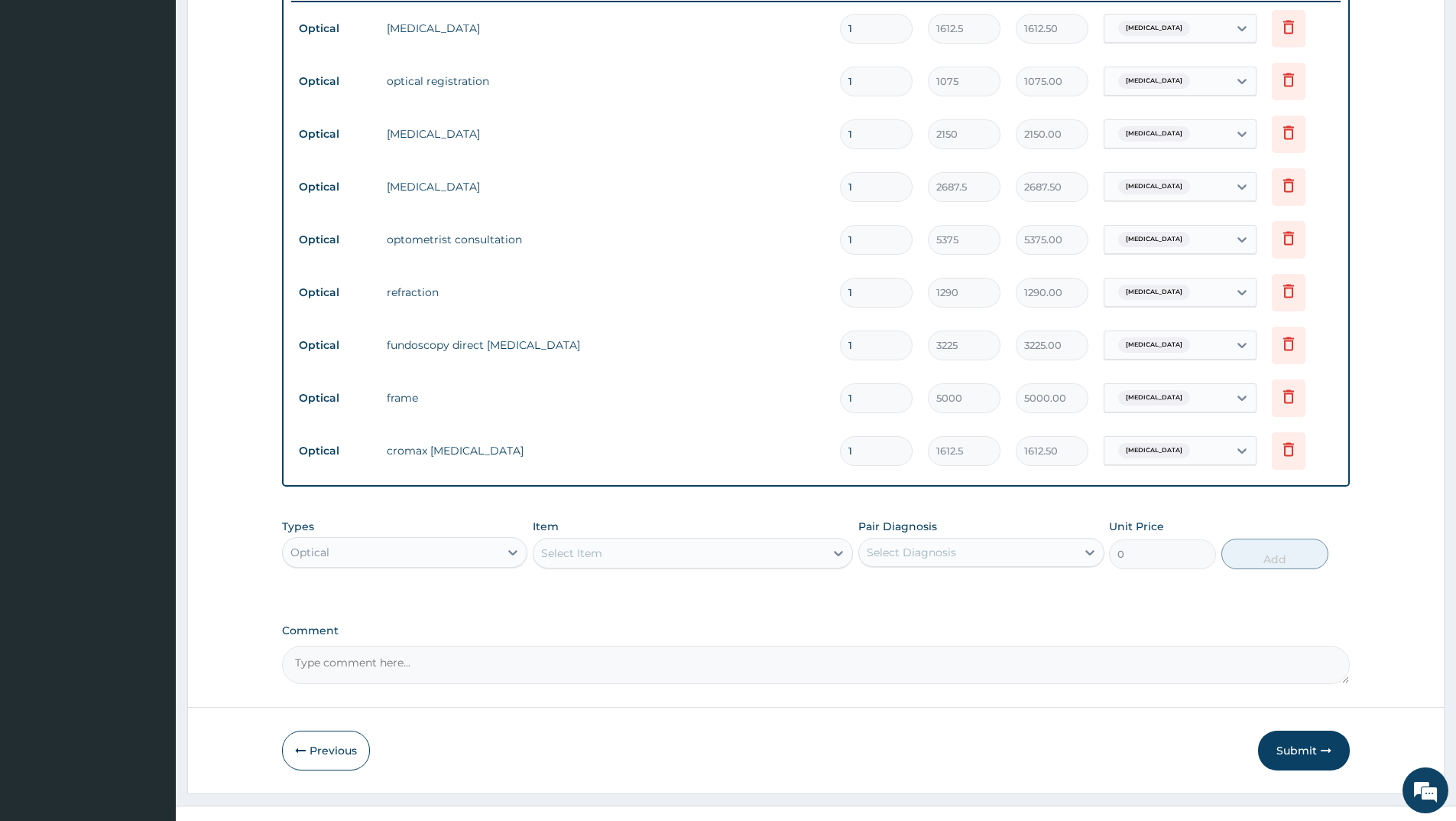
click at [842, 554] on div "Select Item" at bounding box center [692, 553] width 321 height 31
click at [837, 547] on icon at bounding box center [838, 552] width 15 height 15
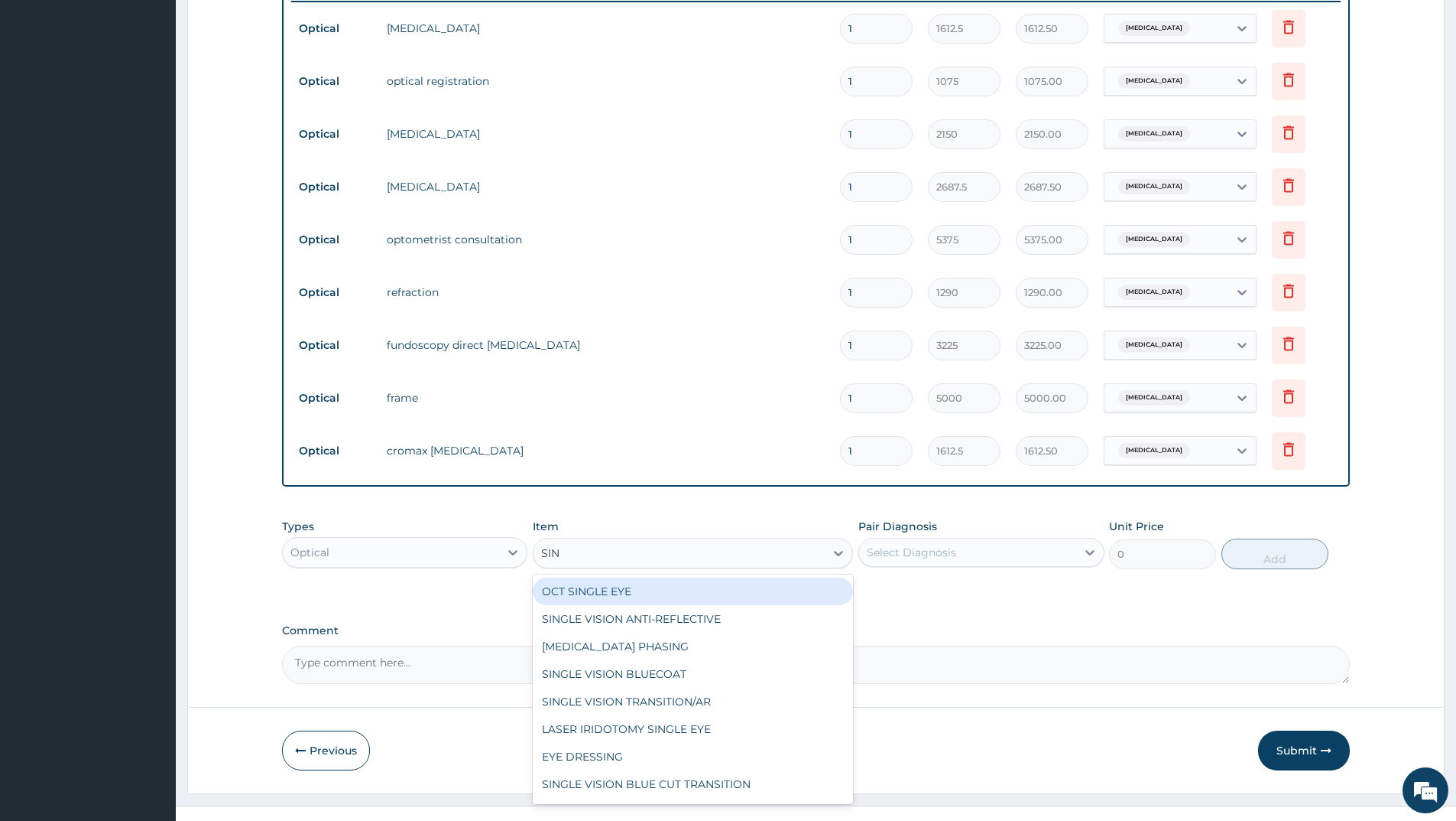
type input "SING"
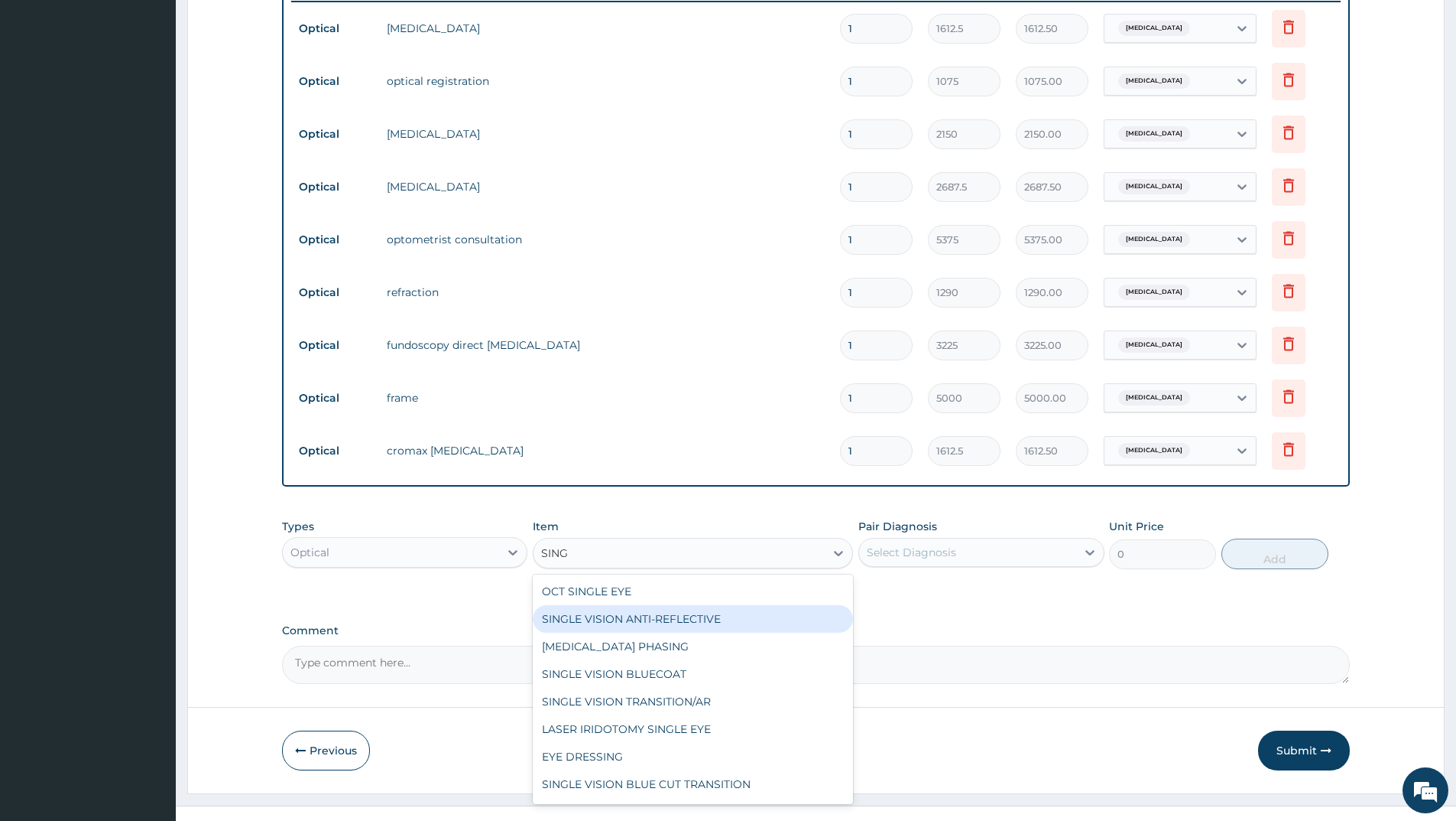
click at [674, 619] on div "SINGLE VISION ANTI-REFLECTIVE" at bounding box center [692, 619] width 321 height 28
type input "9675"
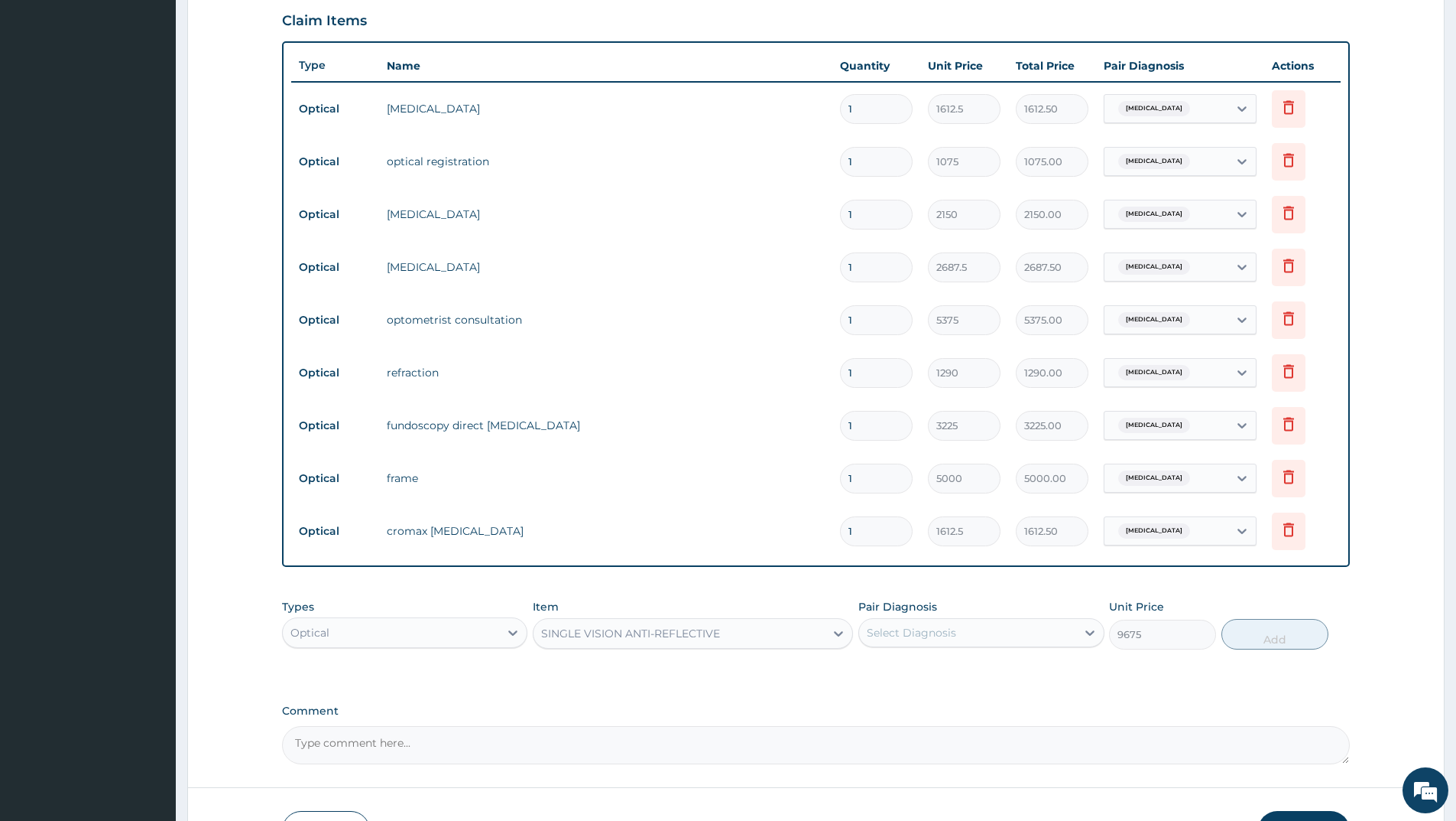
scroll to position [516, 0]
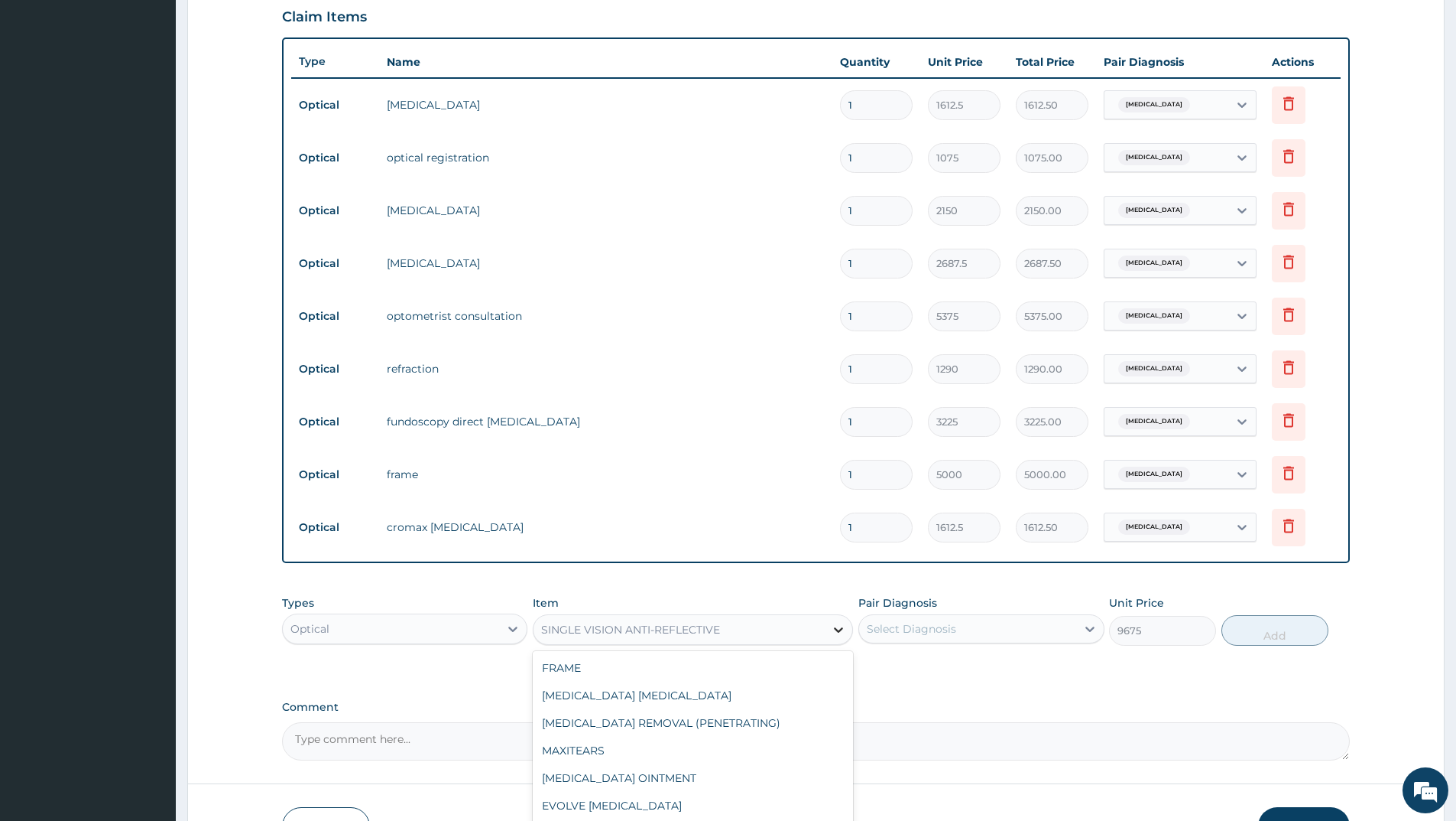
click at [834, 627] on icon at bounding box center [838, 629] width 15 height 15
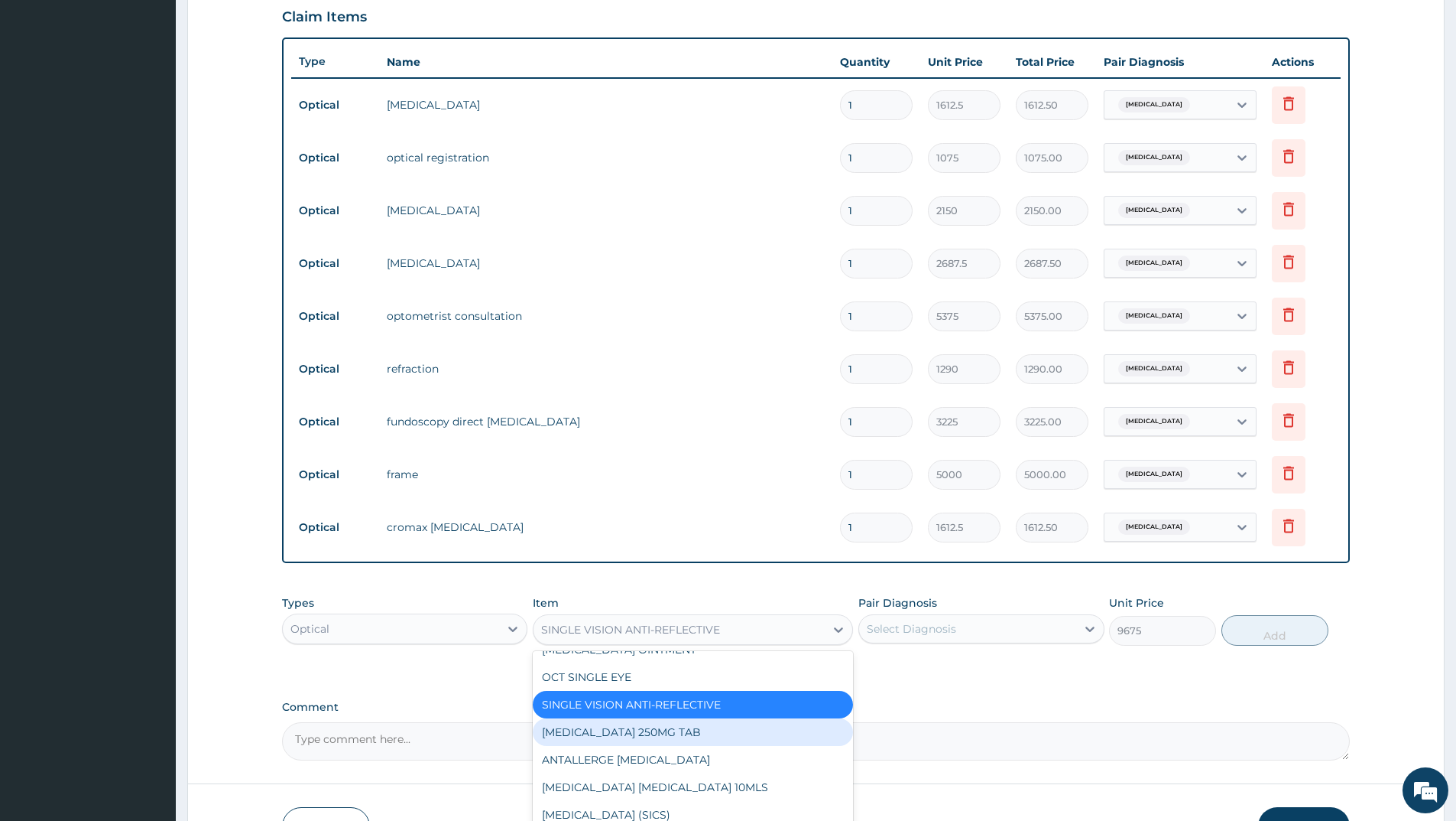
scroll to position [701, 0]
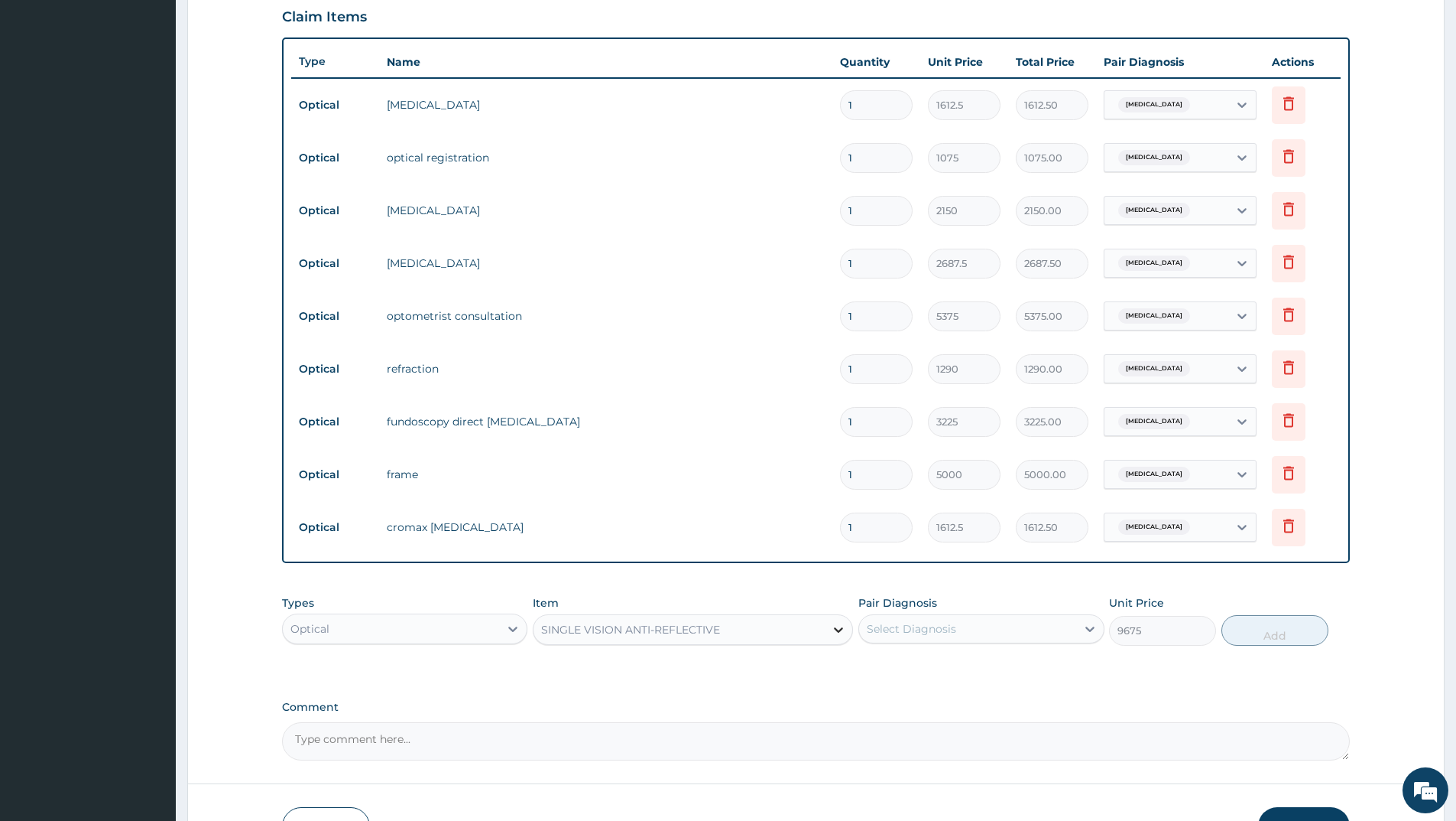
click at [842, 628] on icon at bounding box center [838, 629] width 9 height 6
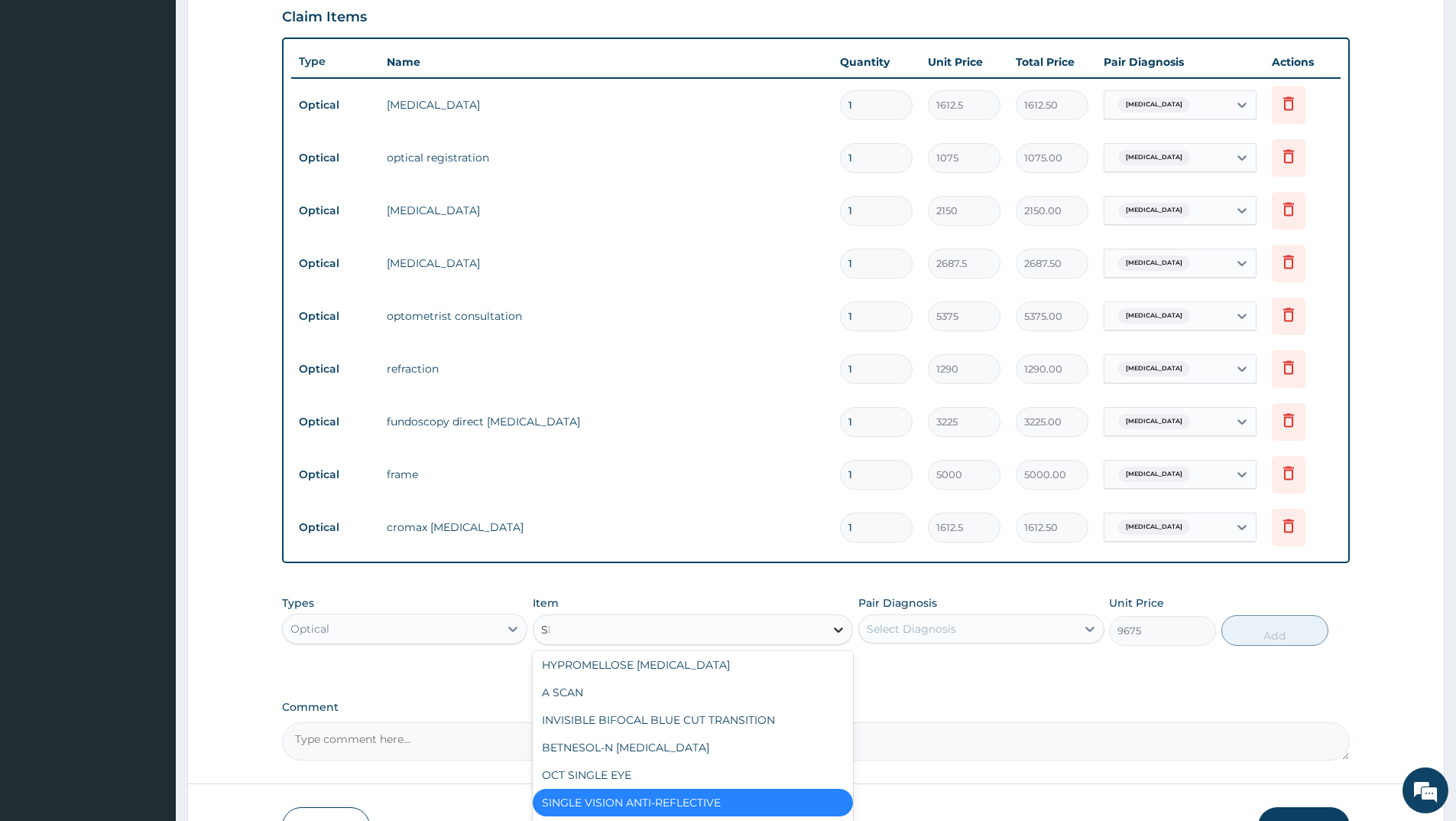
scroll to position [0, 0]
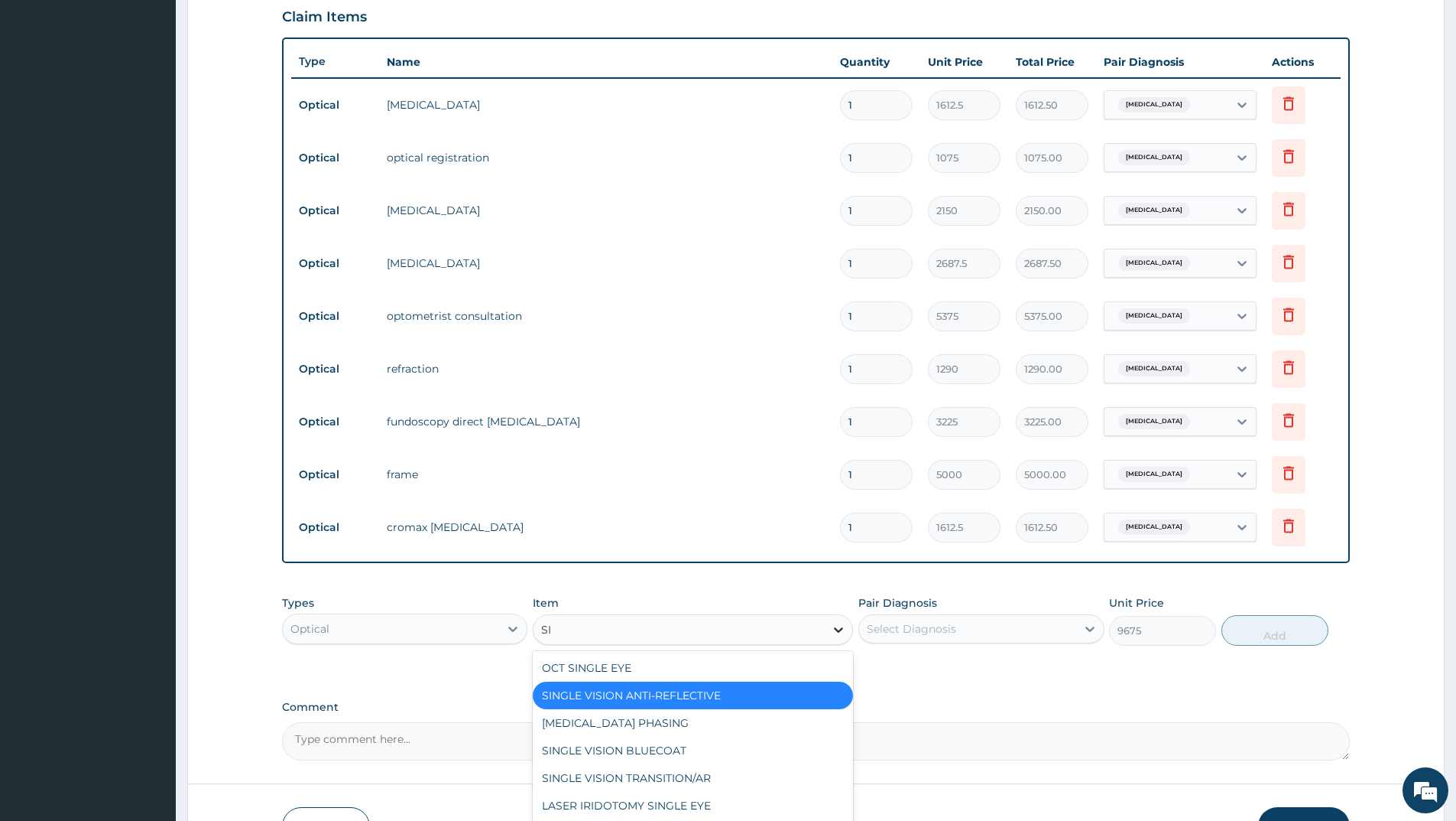
type input "SIN"
click at [657, 777] on div "SINGLE VISION TRANSITION/AR" at bounding box center [692, 778] width 321 height 28
type input "10750"
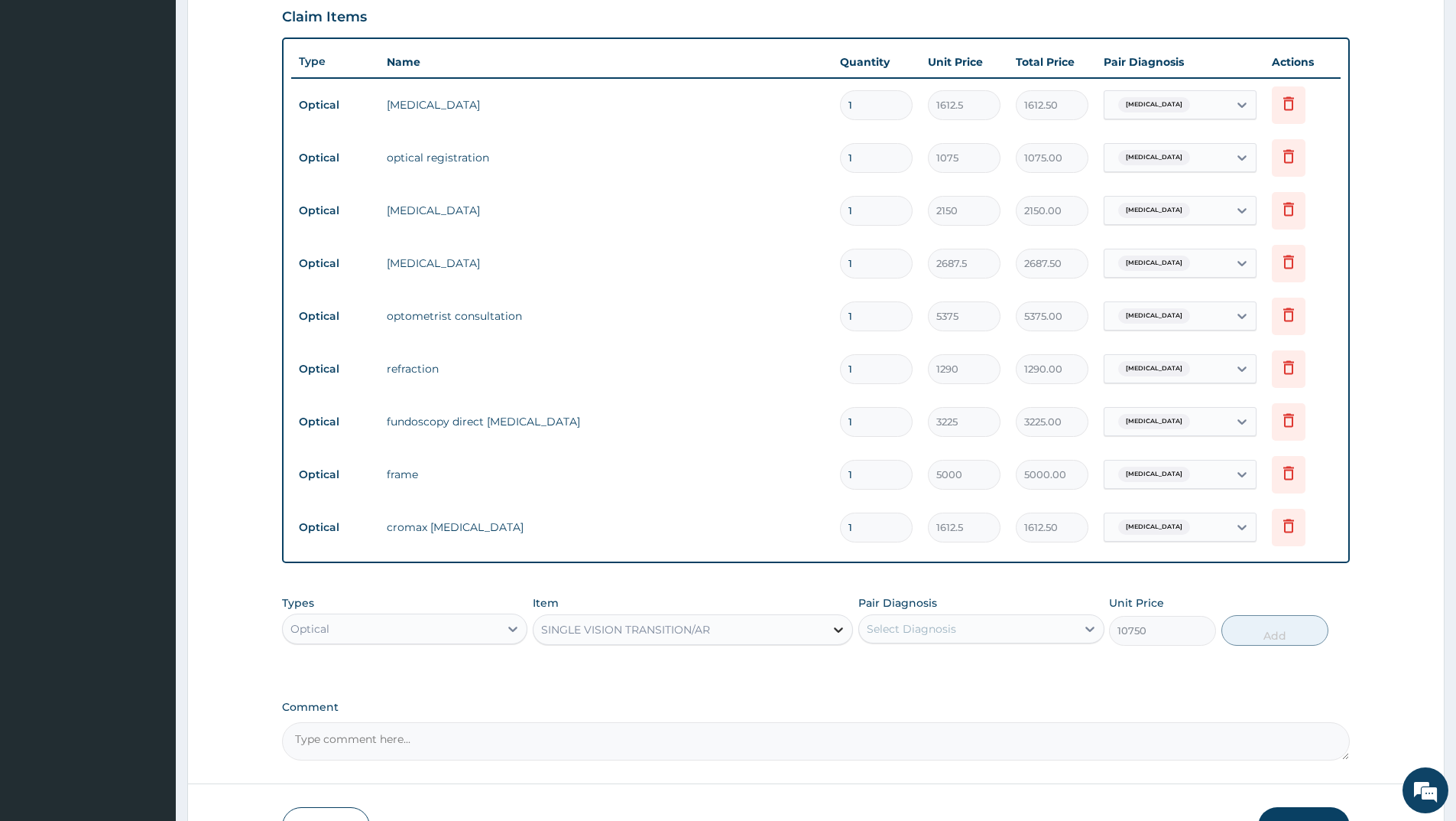
click at [834, 626] on icon at bounding box center [838, 629] width 15 height 15
click at [840, 629] on icon at bounding box center [838, 629] width 9 height 6
click at [844, 634] on icon at bounding box center [838, 629] width 15 height 15
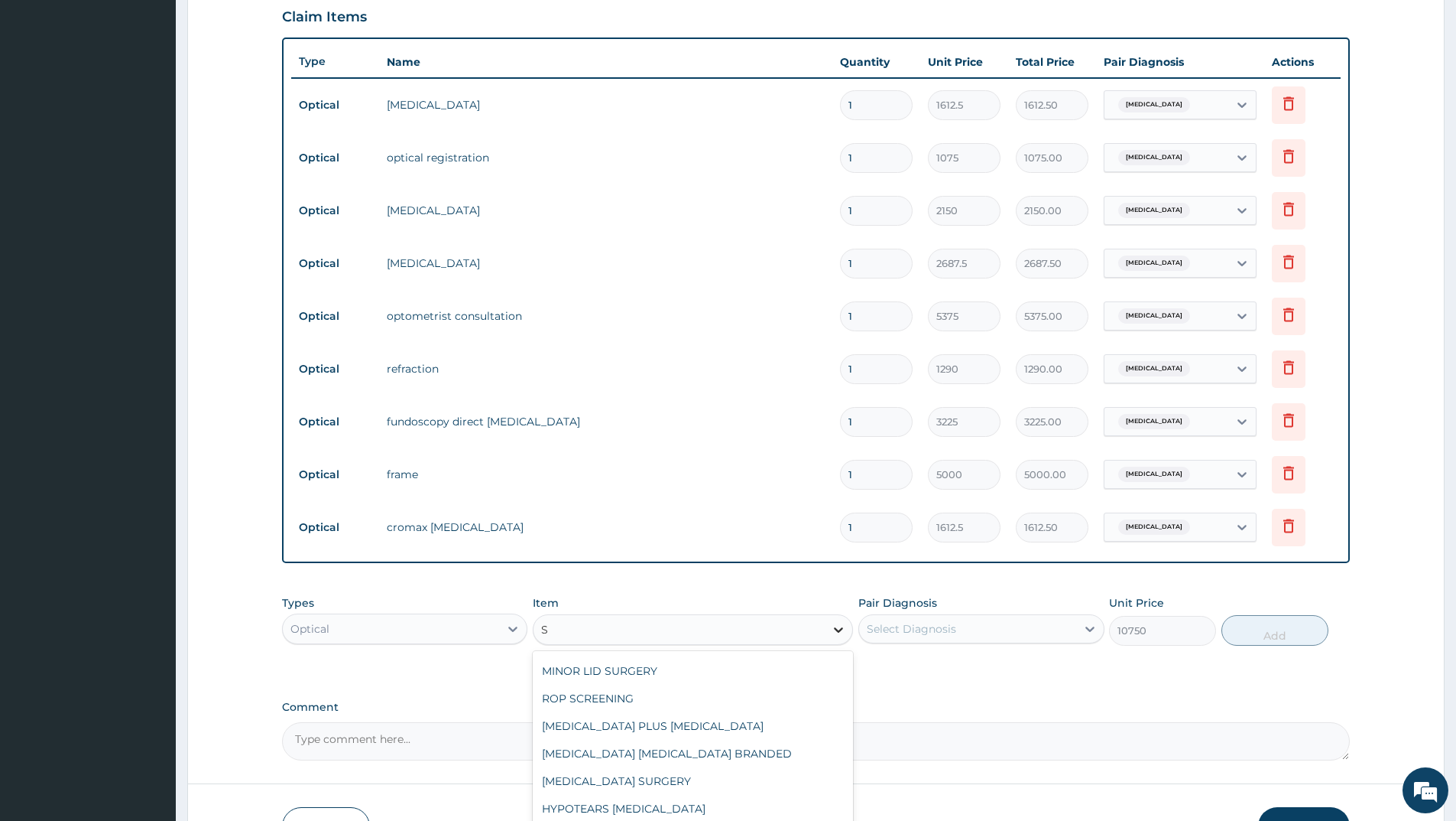
scroll to position [994, 0]
type input "SIN"
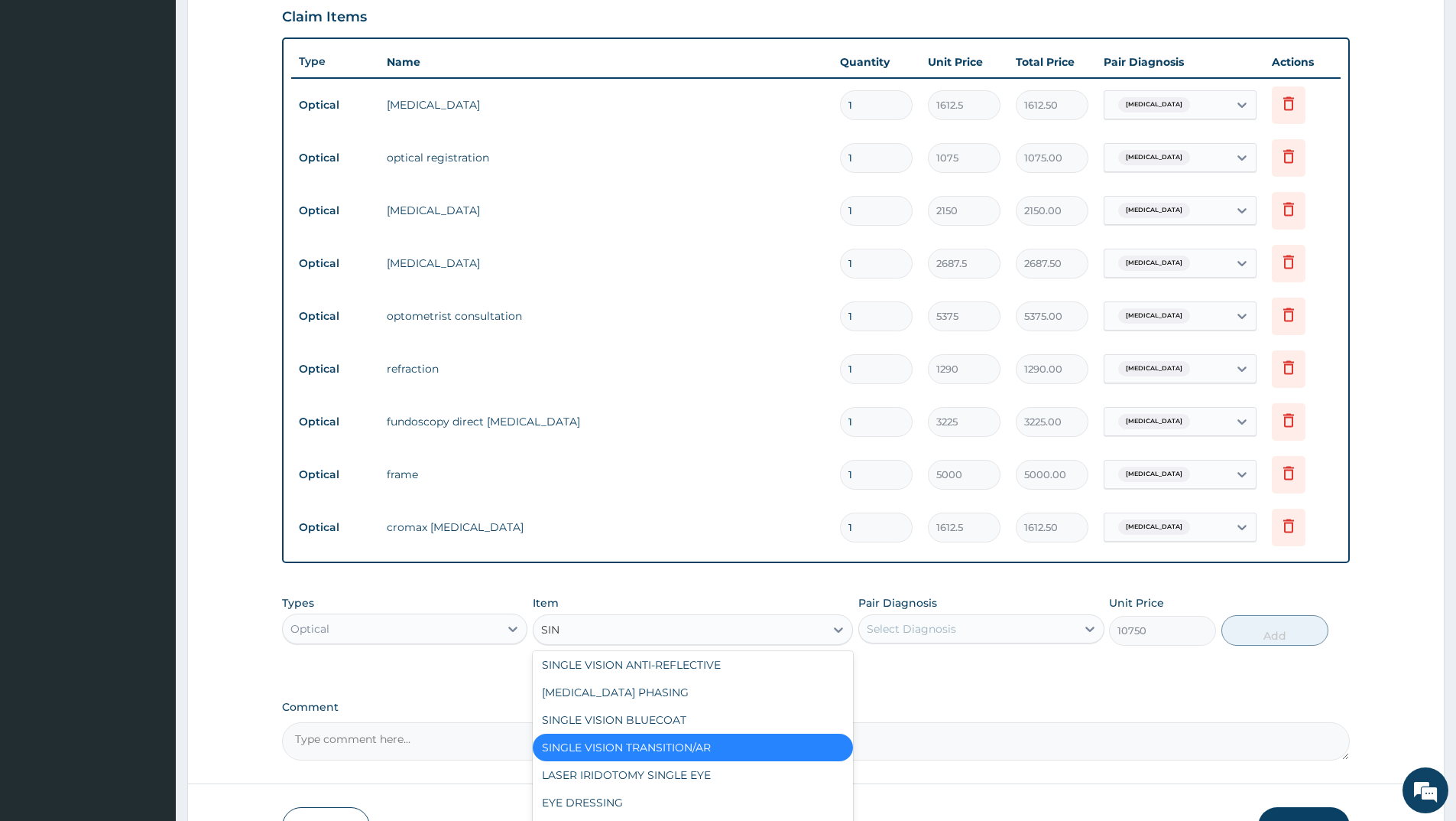
scroll to position [52, 0]
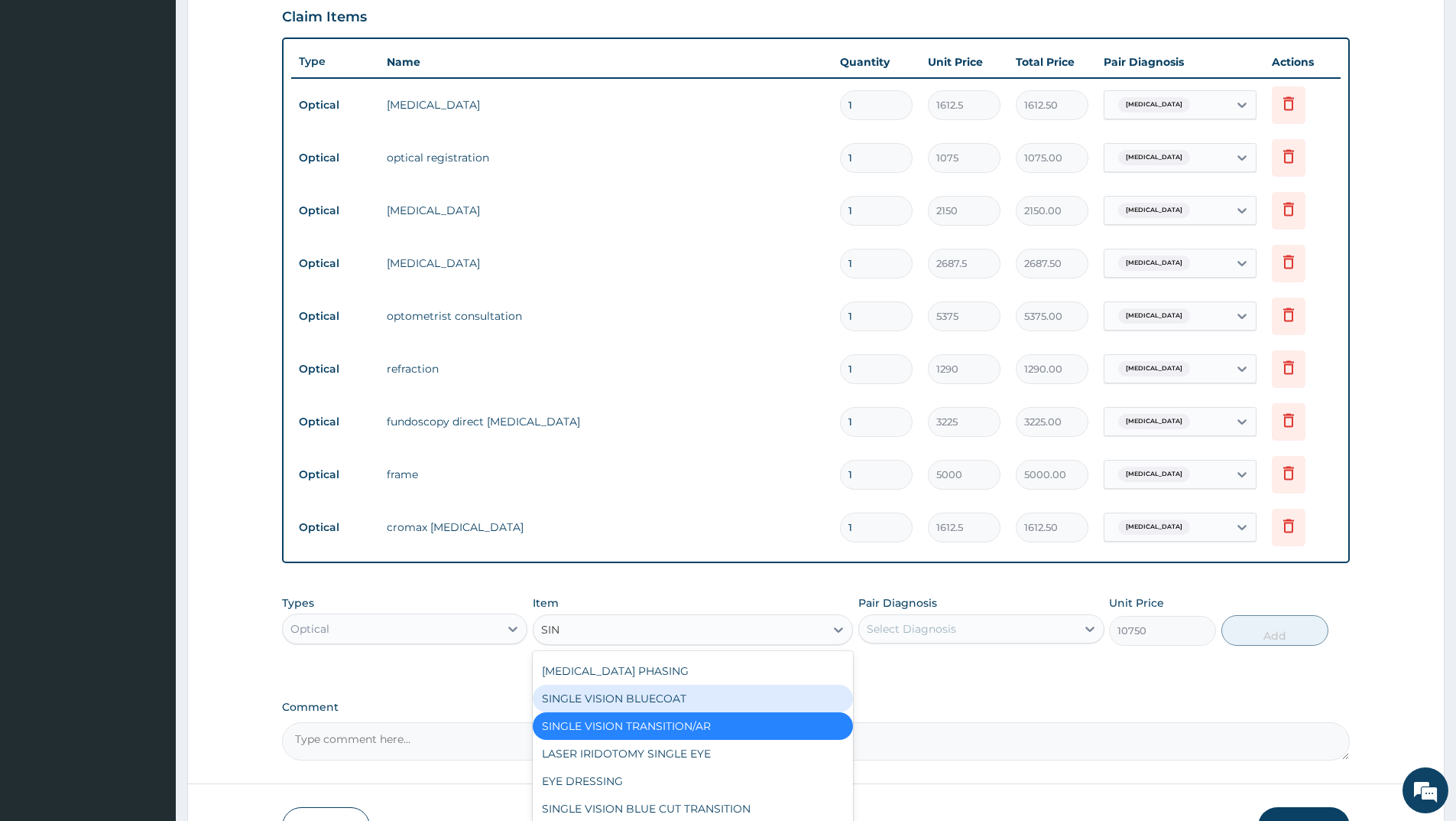
click at [648, 693] on div "SINGLE VISION BLUECOAT" at bounding box center [692, 698] width 321 height 28
type input "21500"
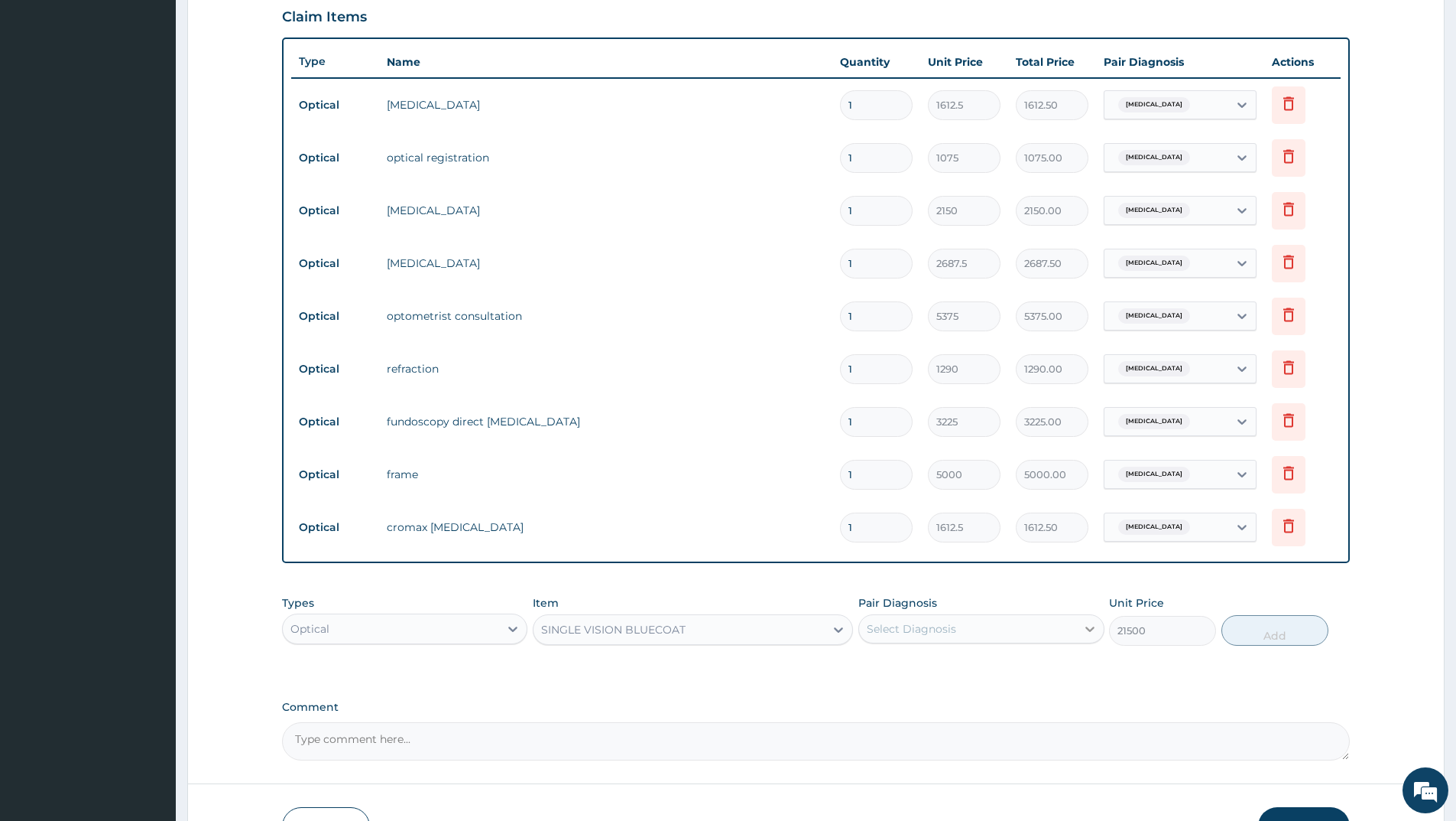
click at [1096, 626] on icon at bounding box center [1090, 629] width 15 height 15
click at [1012, 661] on div "Hypermetropia" at bounding box center [981, 668] width 245 height 32
checkbox input "true"
click at [1278, 638] on button "Add" at bounding box center [1275, 630] width 107 height 31
type input "0"
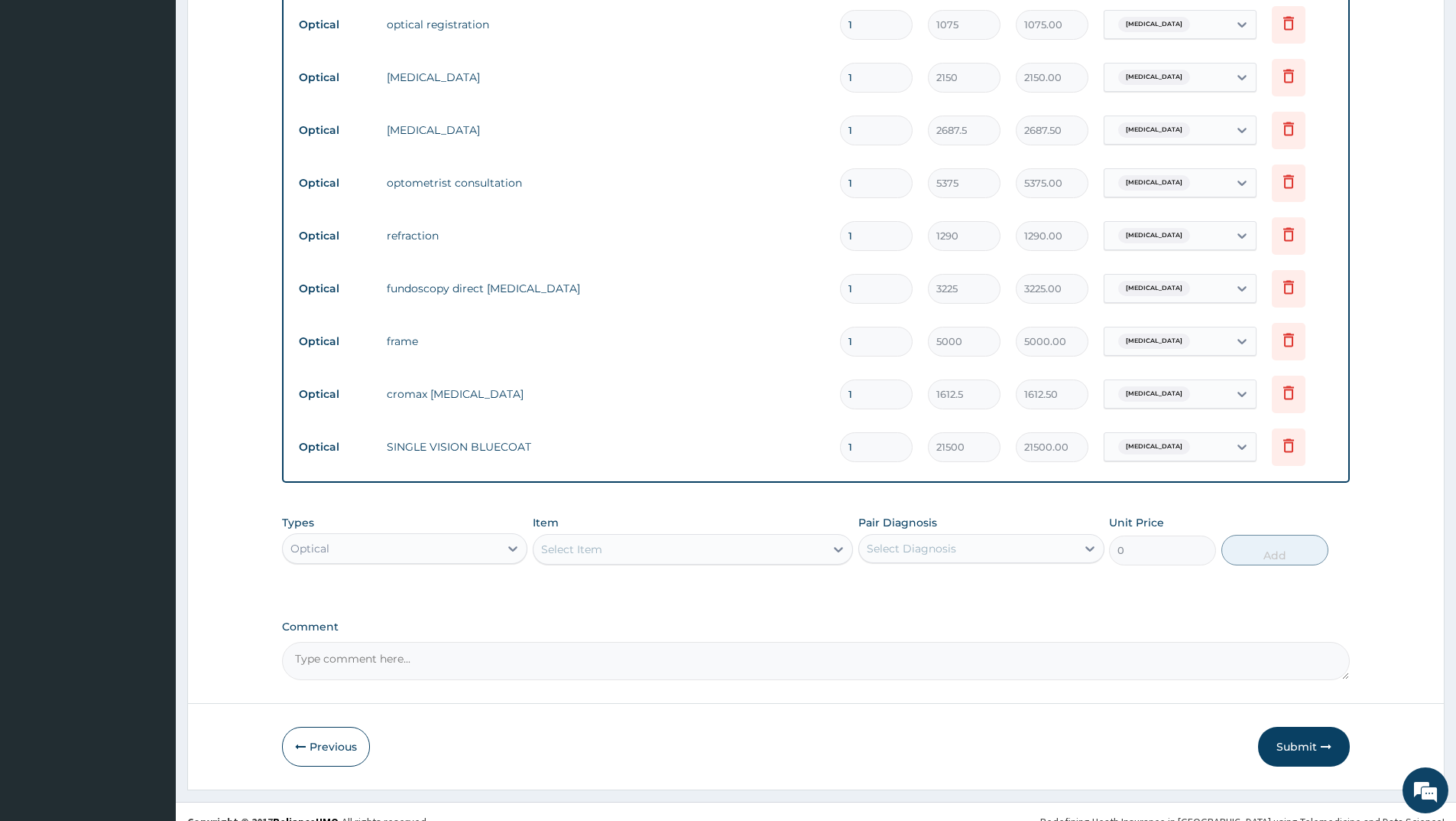
scroll to position [669, 0]
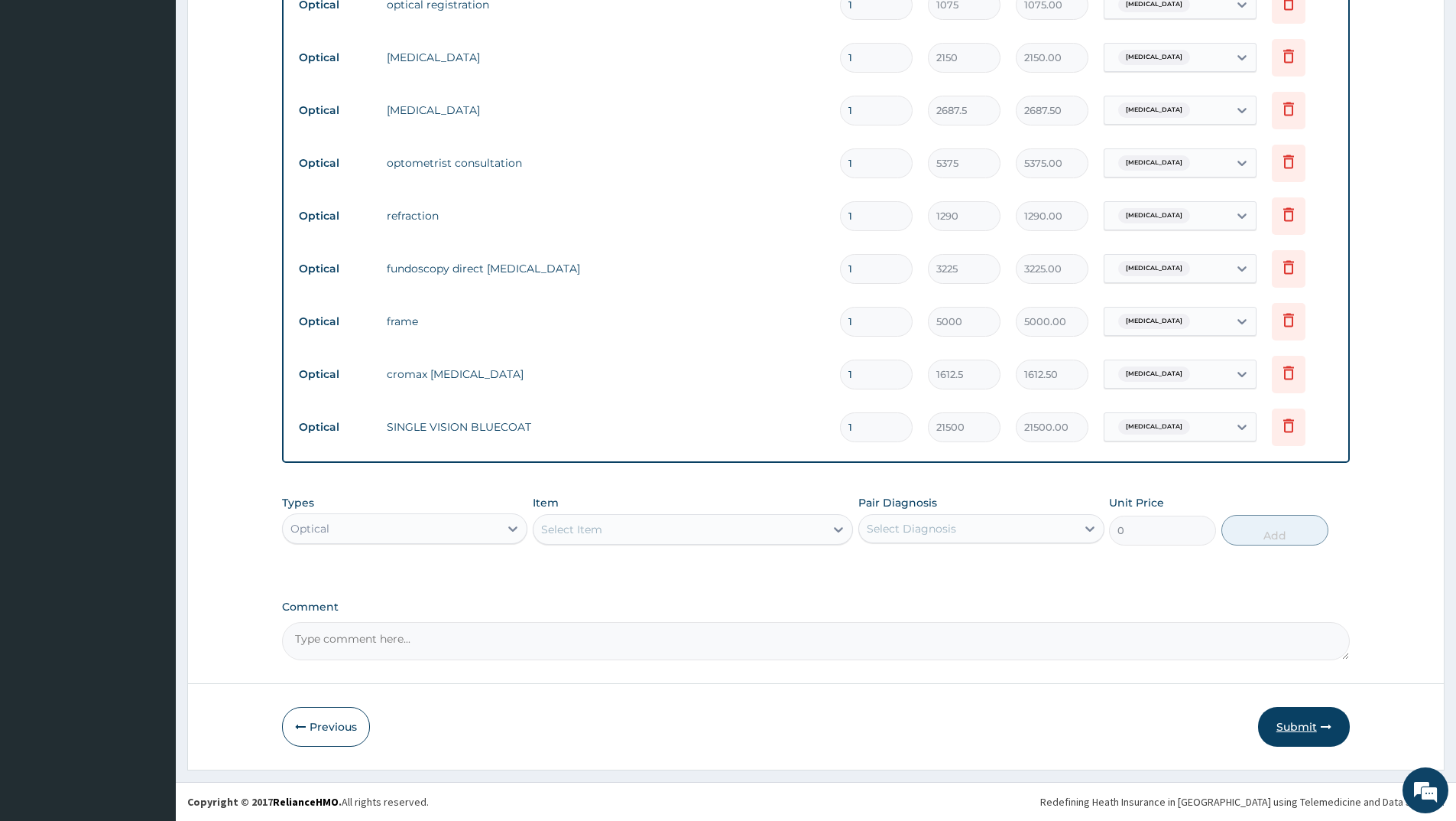
click at [1289, 725] on button "Submit" at bounding box center [1303, 726] width 92 height 40
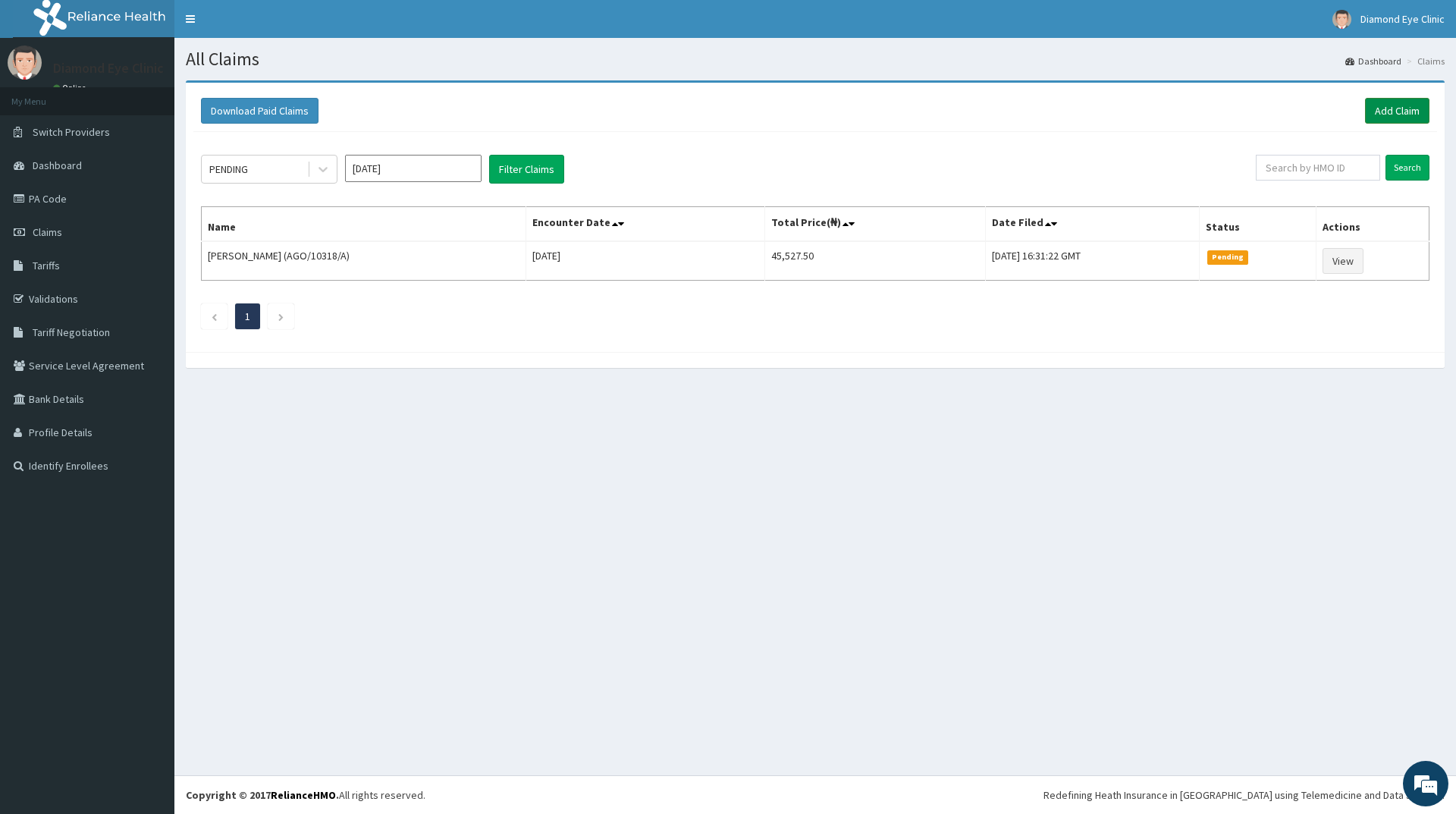
click at [1388, 102] on link "Add Claim" at bounding box center [1397, 110] width 64 height 26
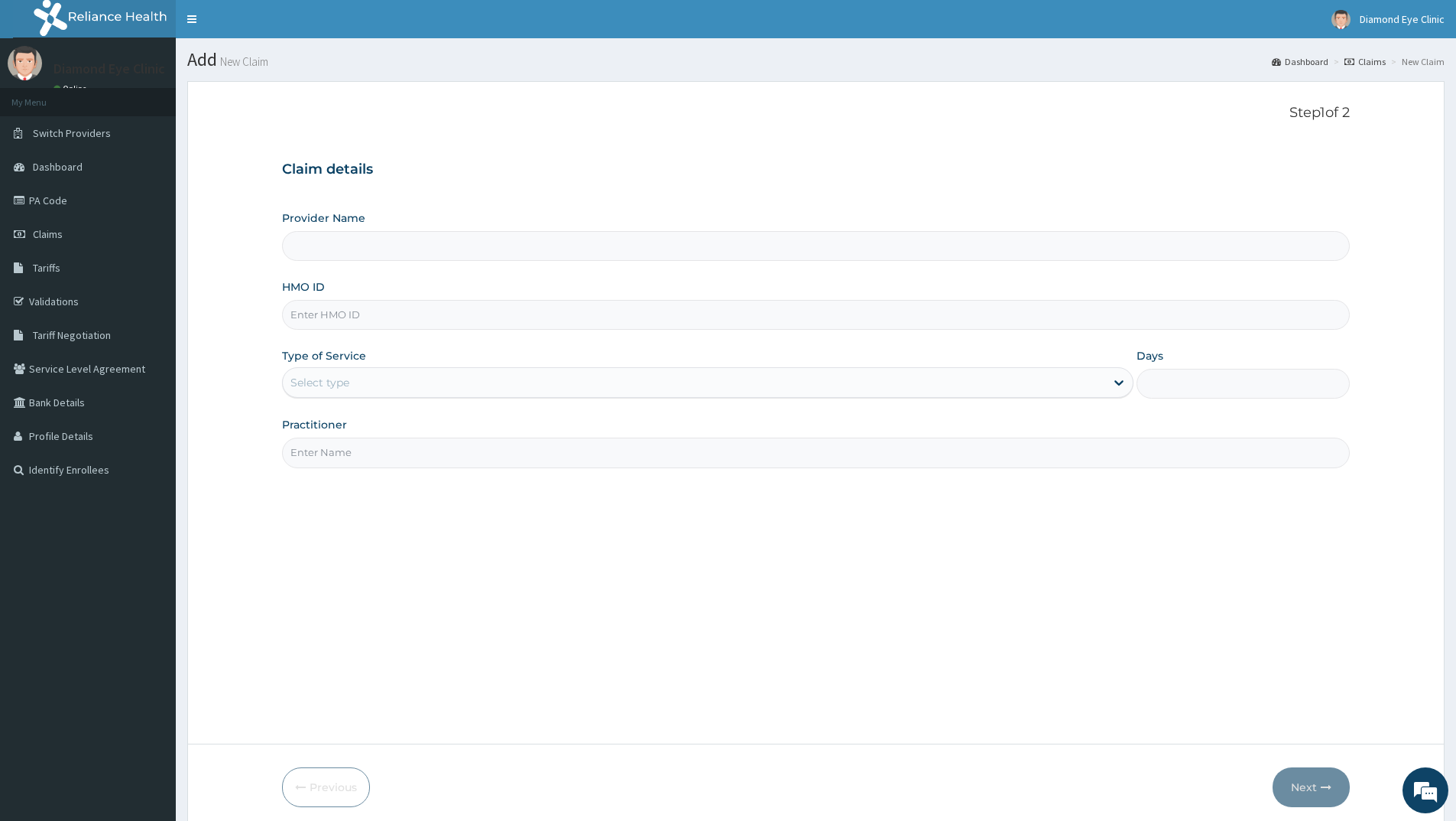
type input "DiamondDeal Eye Clinic"
click at [308, 313] on input "HMO ID" at bounding box center [816, 314] width 1068 height 30
type input "AGO/10170/A"
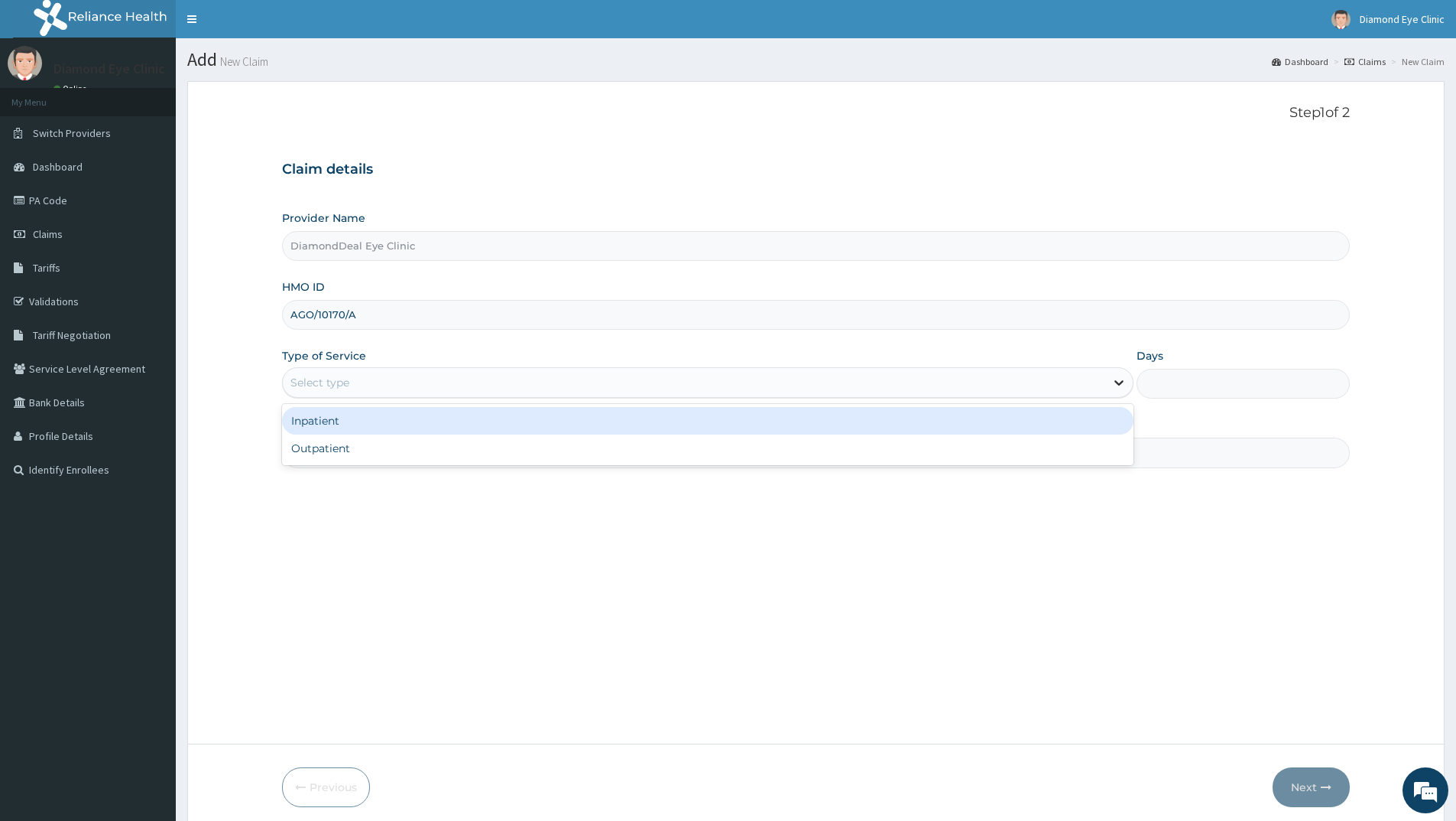
click at [1114, 383] on icon at bounding box center [1118, 382] width 15 height 15
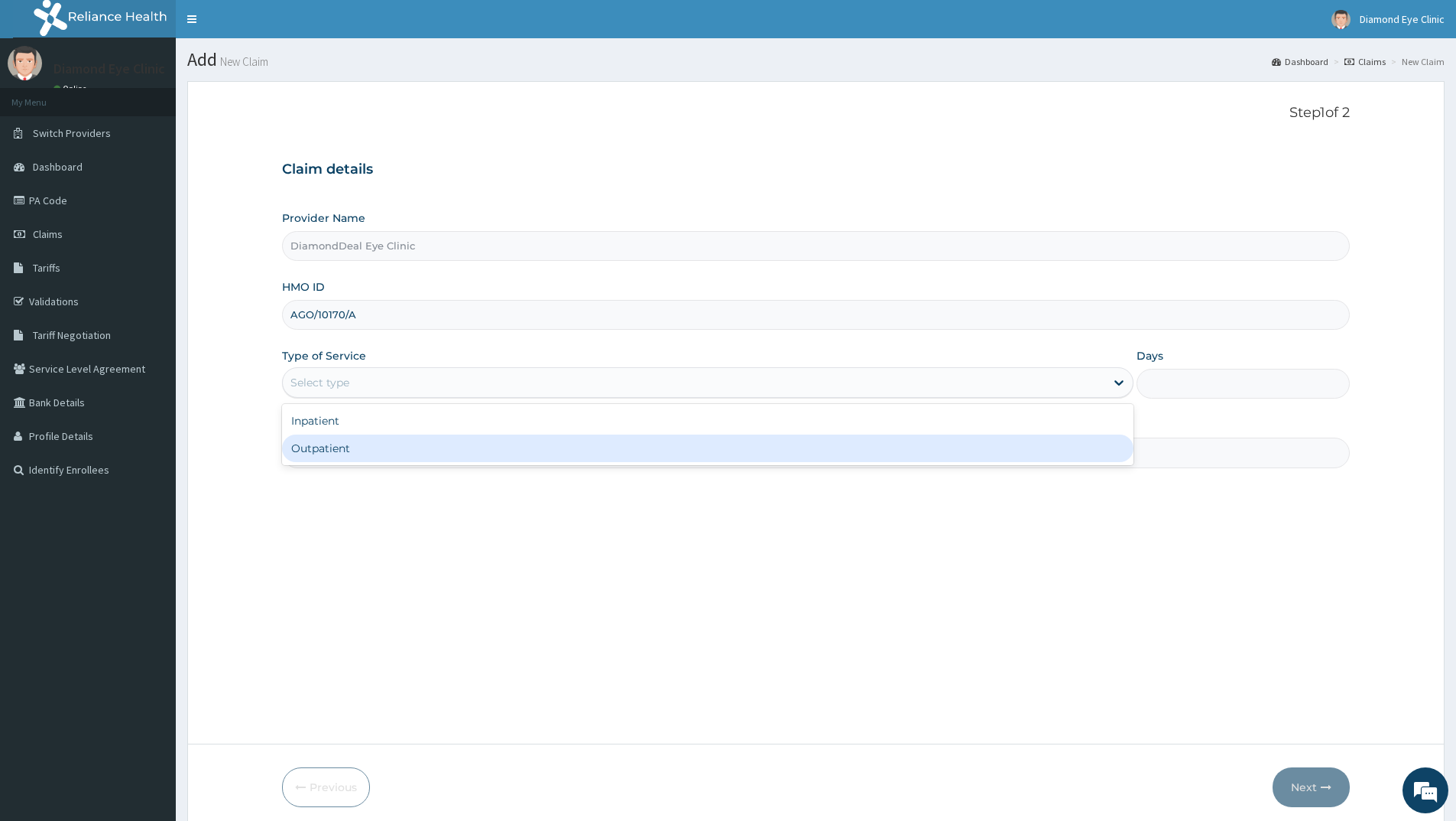
click at [523, 445] on div "Outpatient" at bounding box center [708, 448] width 851 height 28
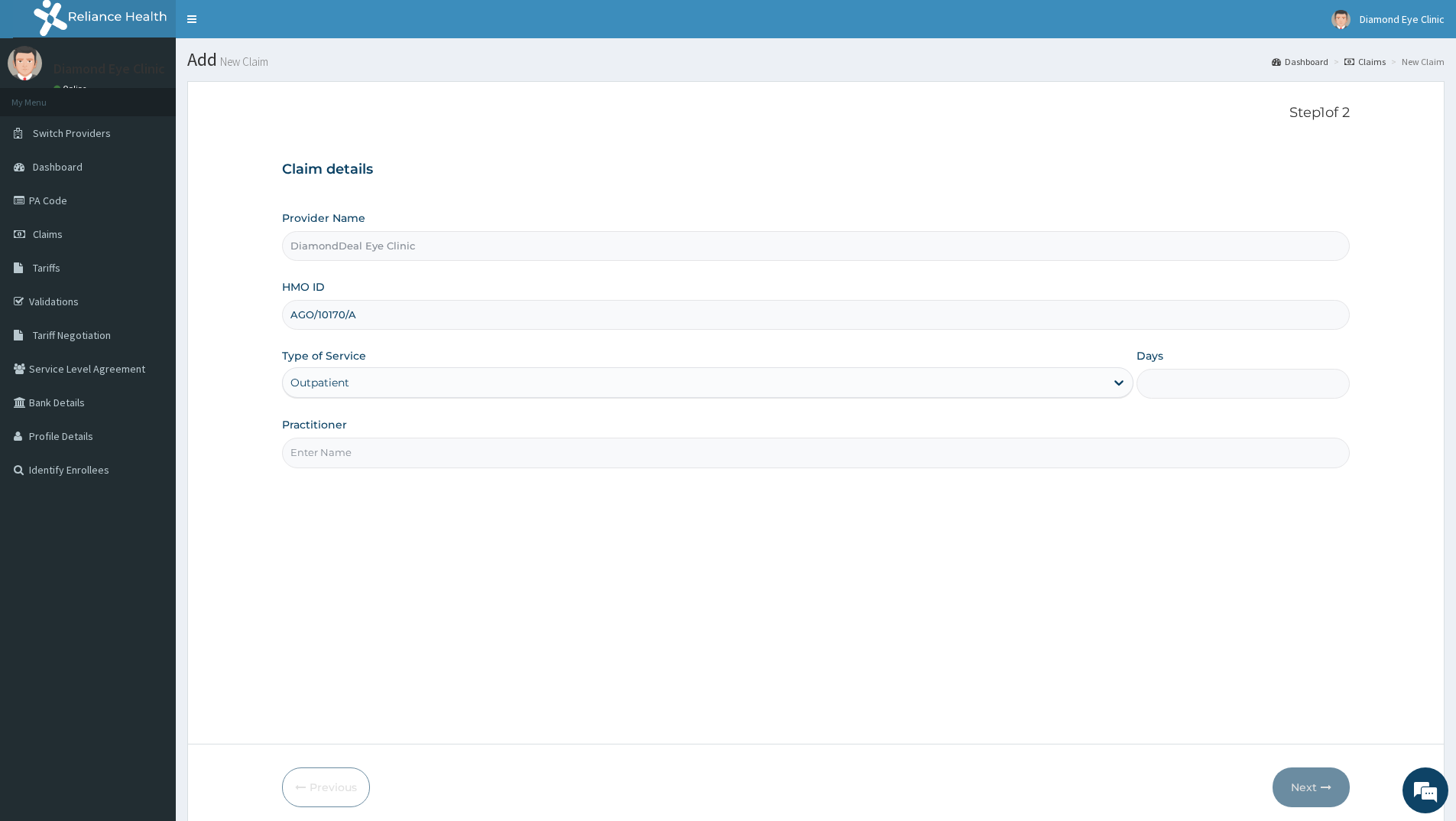
type input "1"
click at [299, 455] on input "Practitioner" at bounding box center [816, 452] width 1068 height 30
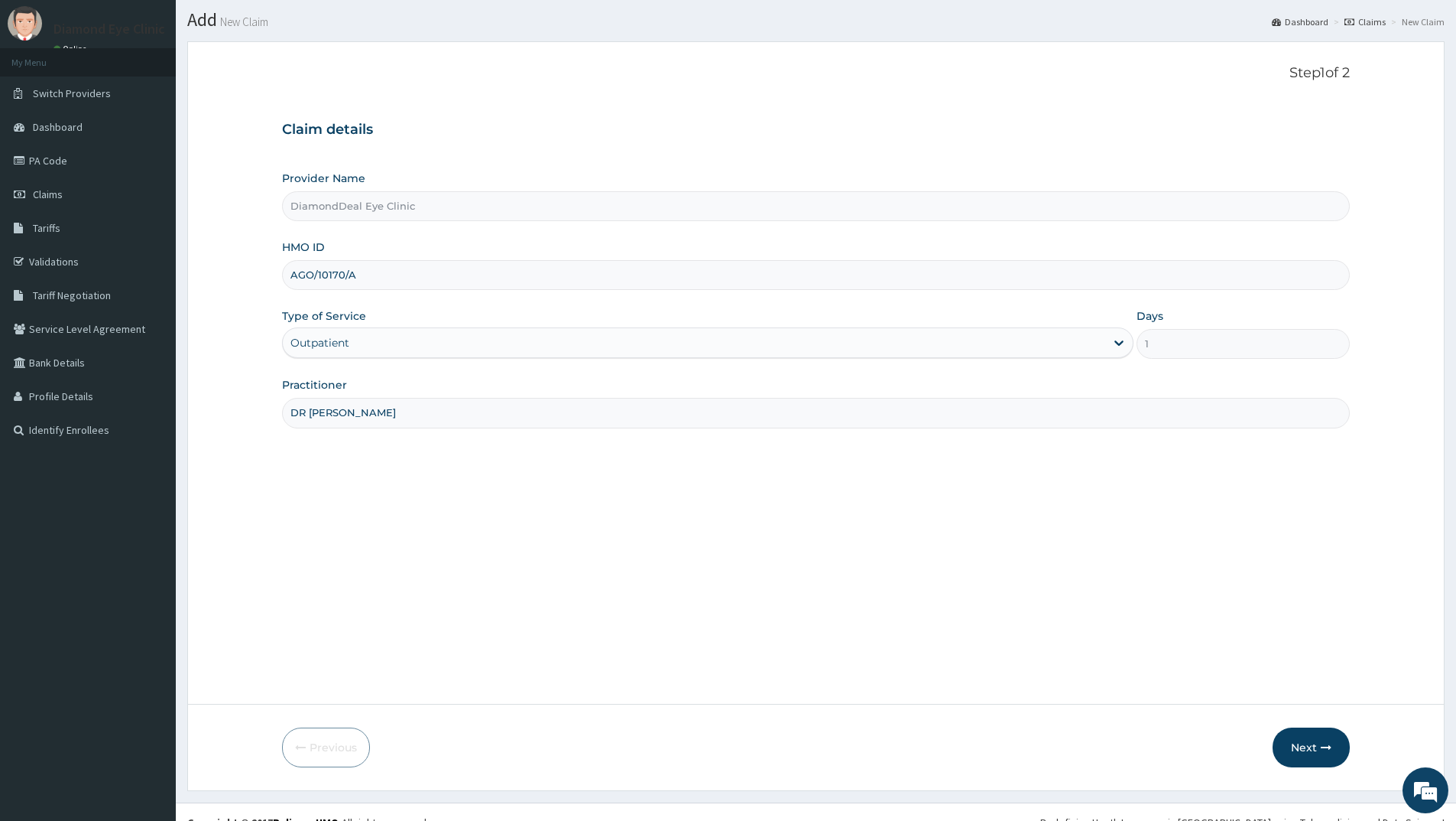
scroll to position [60, 0]
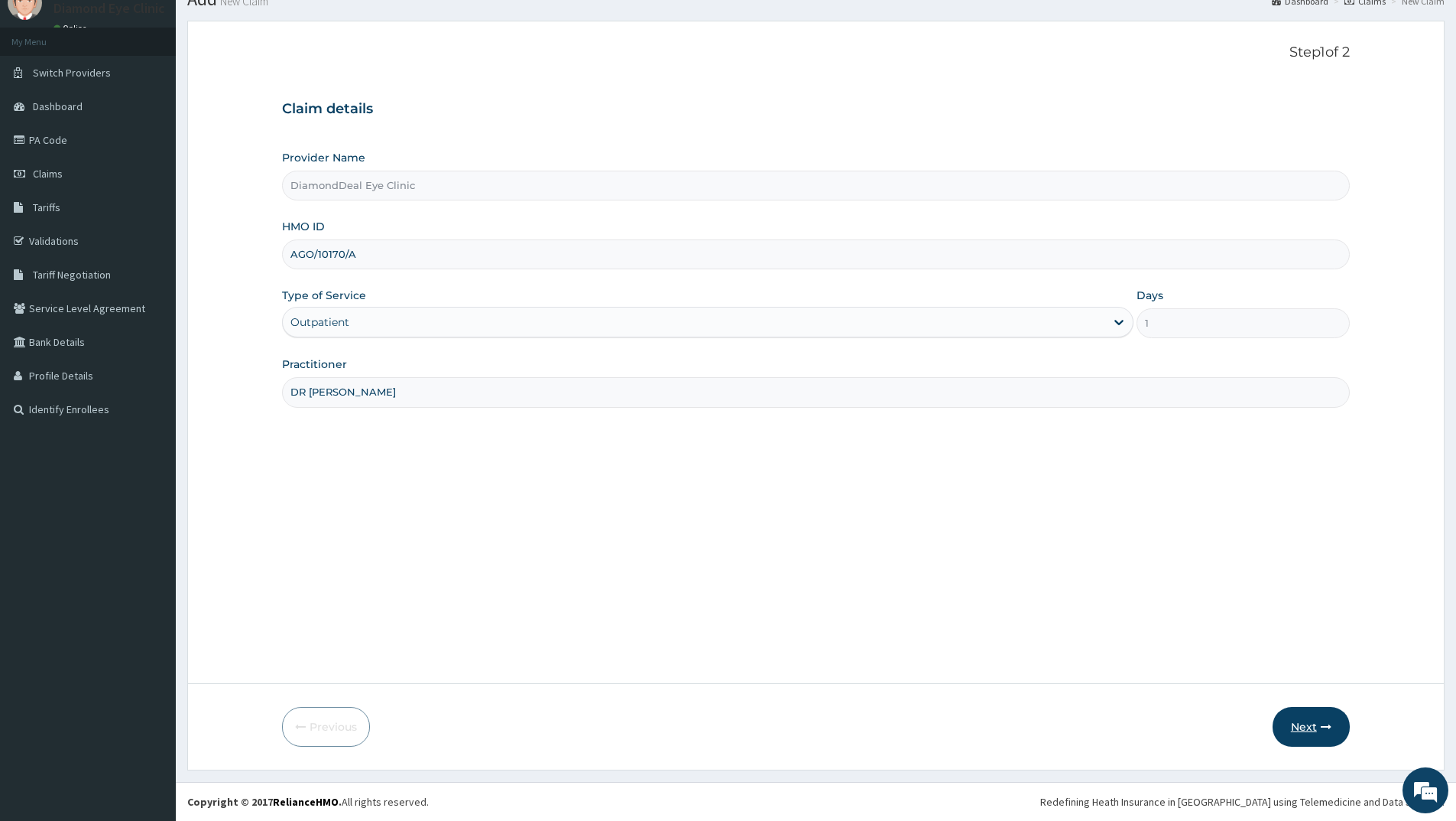
type input "DR LOVELYN"
click at [1324, 723] on icon "button" at bounding box center [1325, 726] width 11 height 11
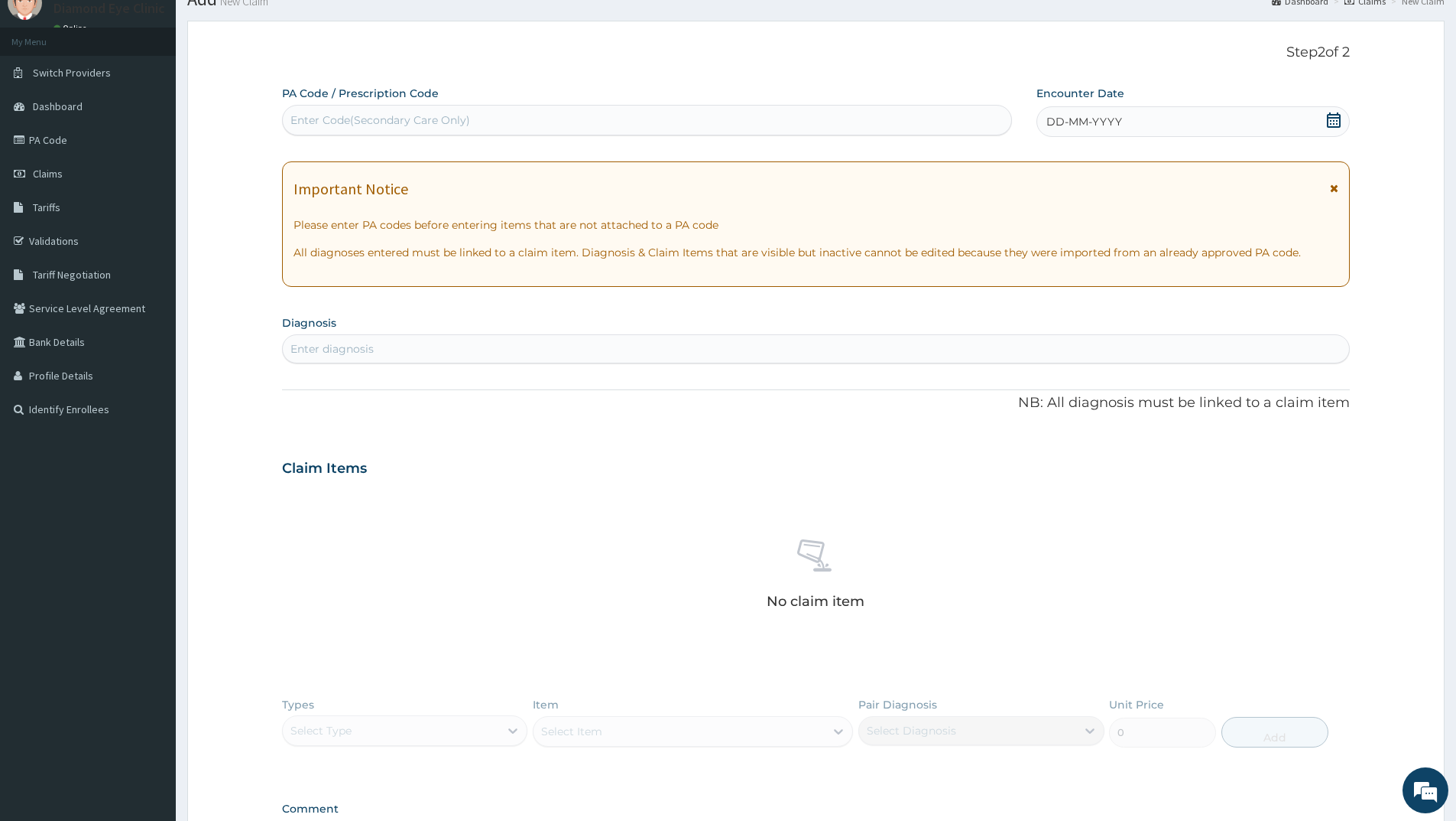
click at [1332, 117] on icon at bounding box center [1333, 119] width 14 height 15
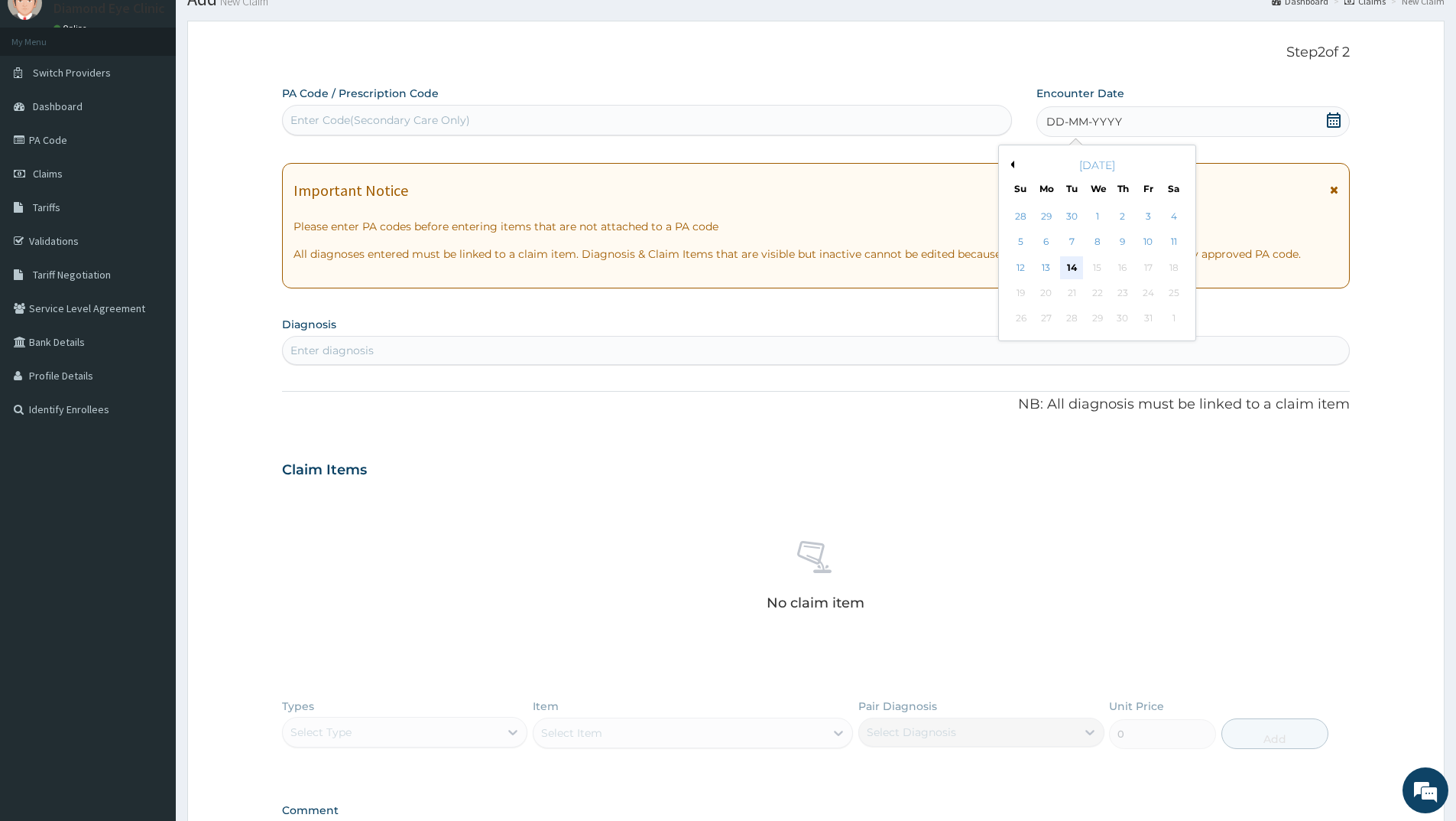
click at [1071, 262] on div "14" at bounding box center [1072, 268] width 23 height 23
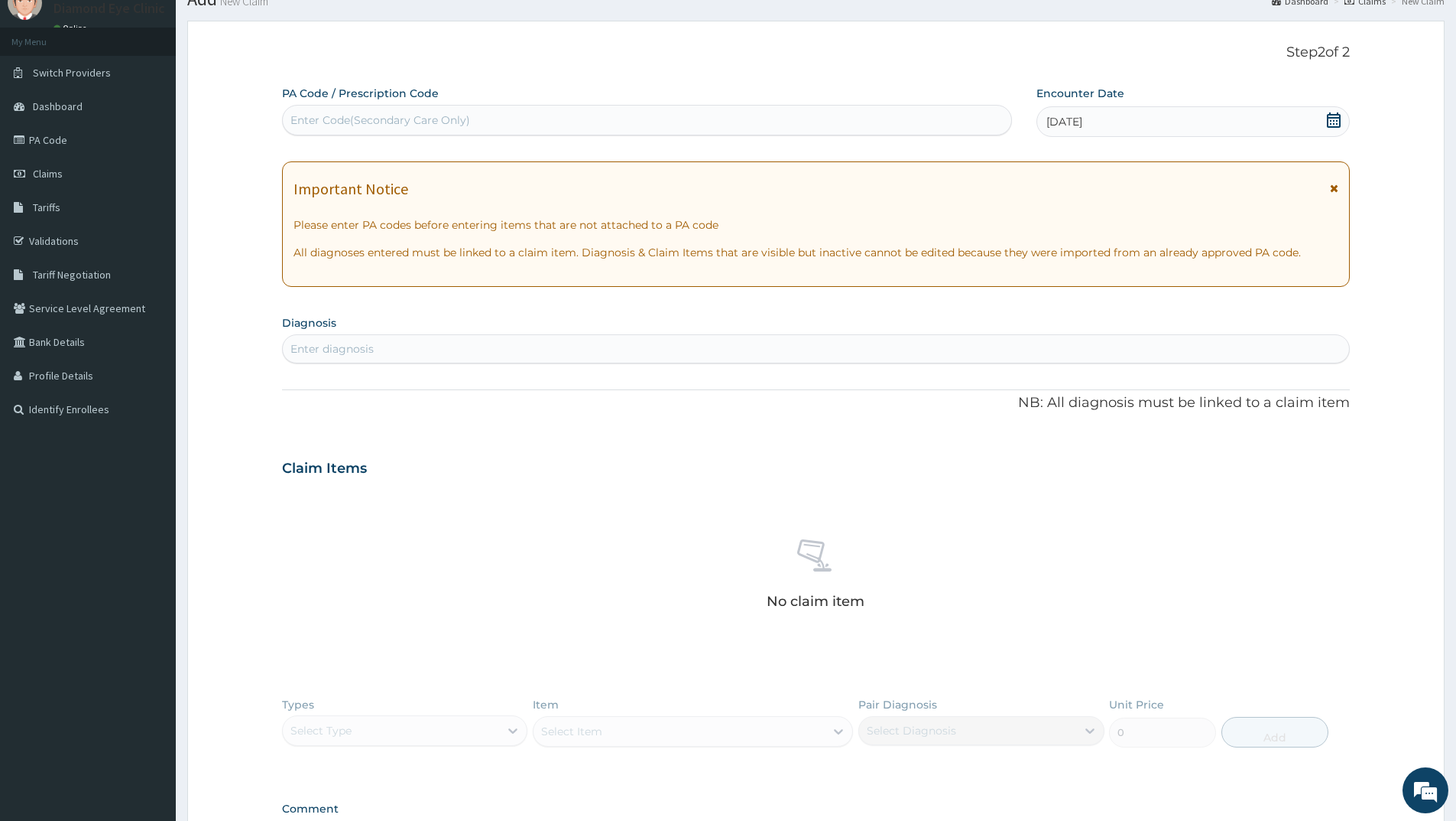
click at [299, 112] on div "Enter Code(Secondary Care Only)" at bounding box center [647, 120] width 729 height 24
type input "PA/5D8647"
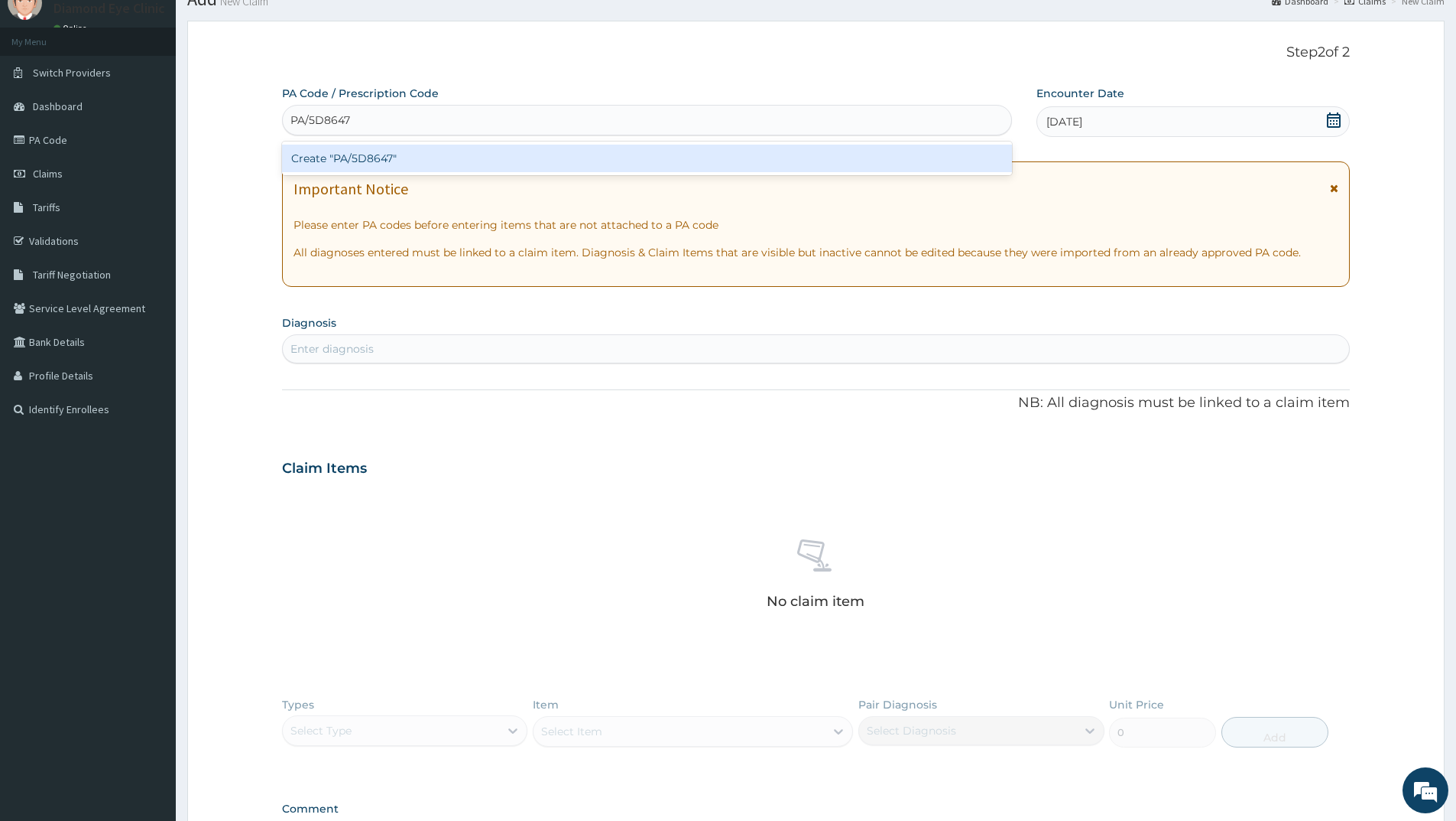
click at [417, 156] on div "Create "PA/5D8647"" at bounding box center [647, 158] width 730 height 28
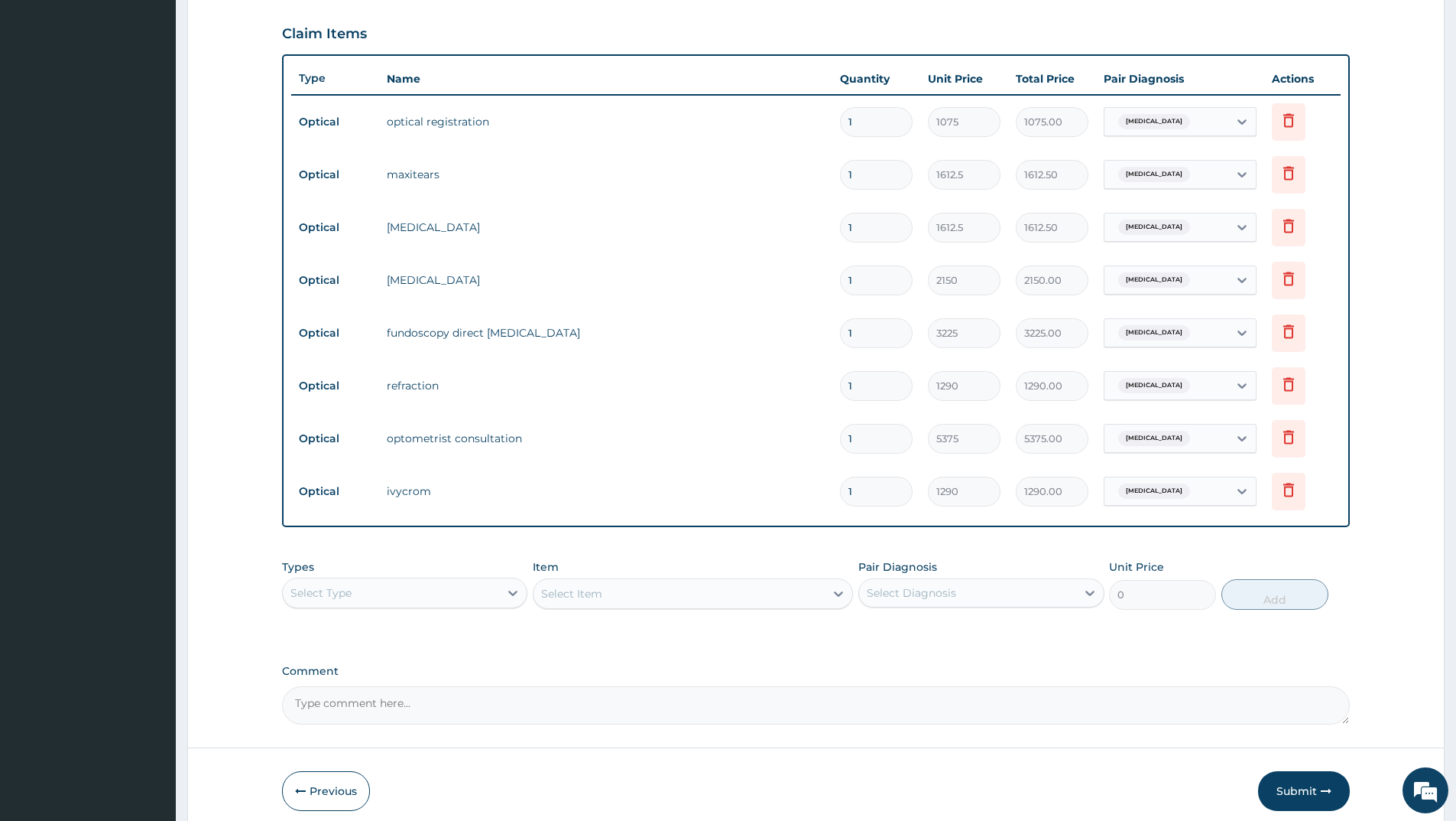
scroll to position [564, 0]
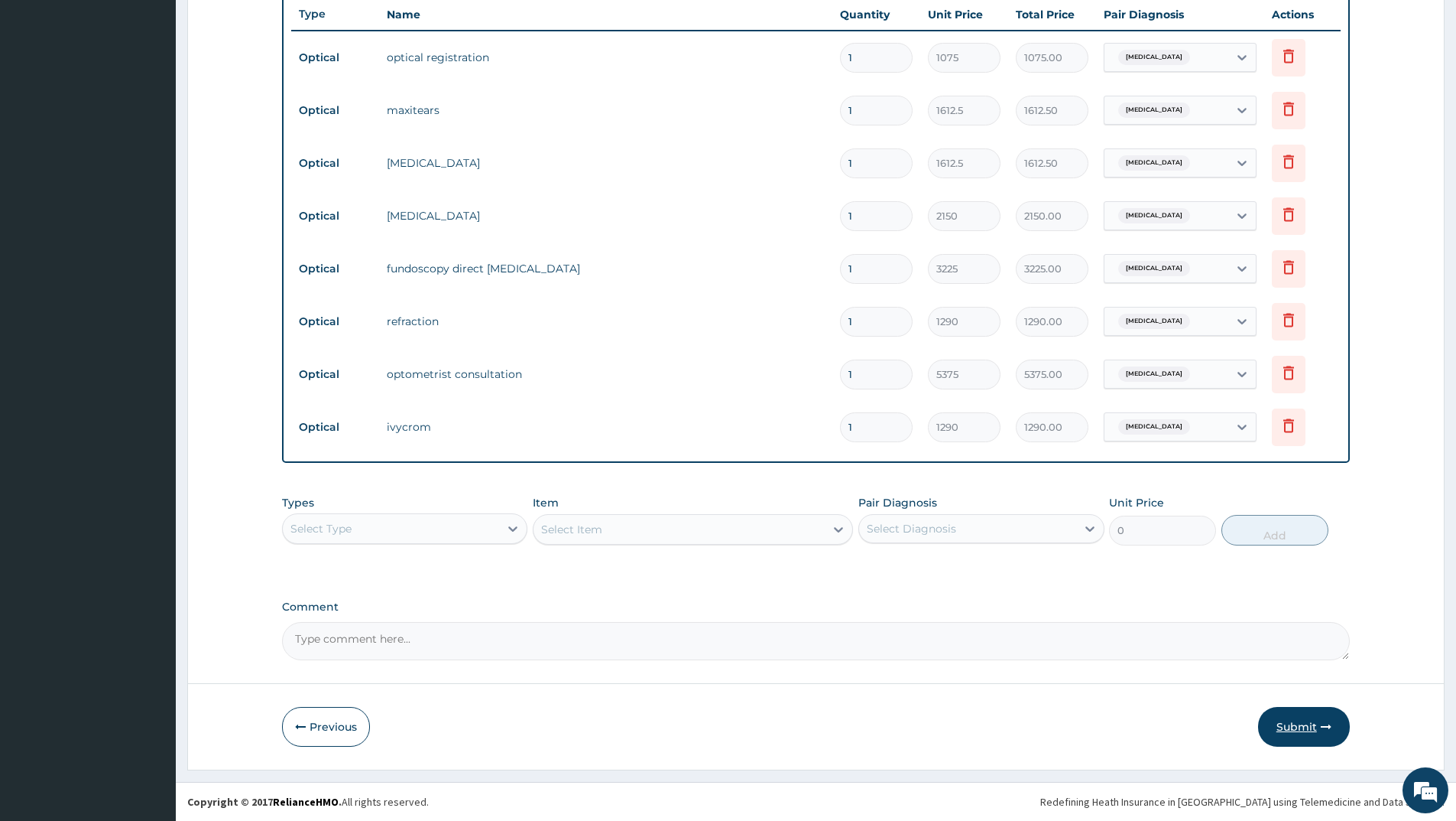
click at [1293, 724] on button "Submit" at bounding box center [1303, 726] width 92 height 40
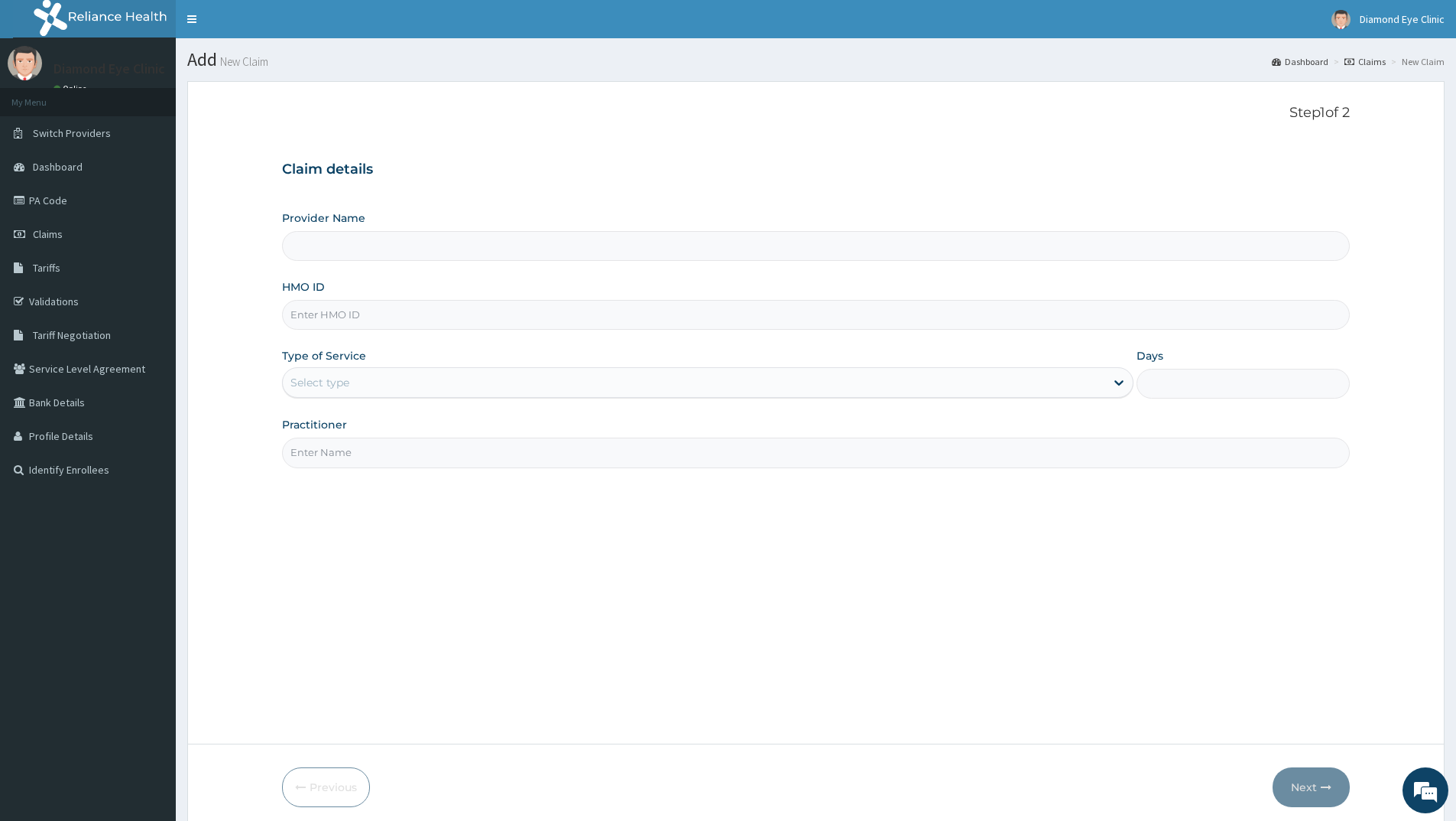
scroll to position [60, 0]
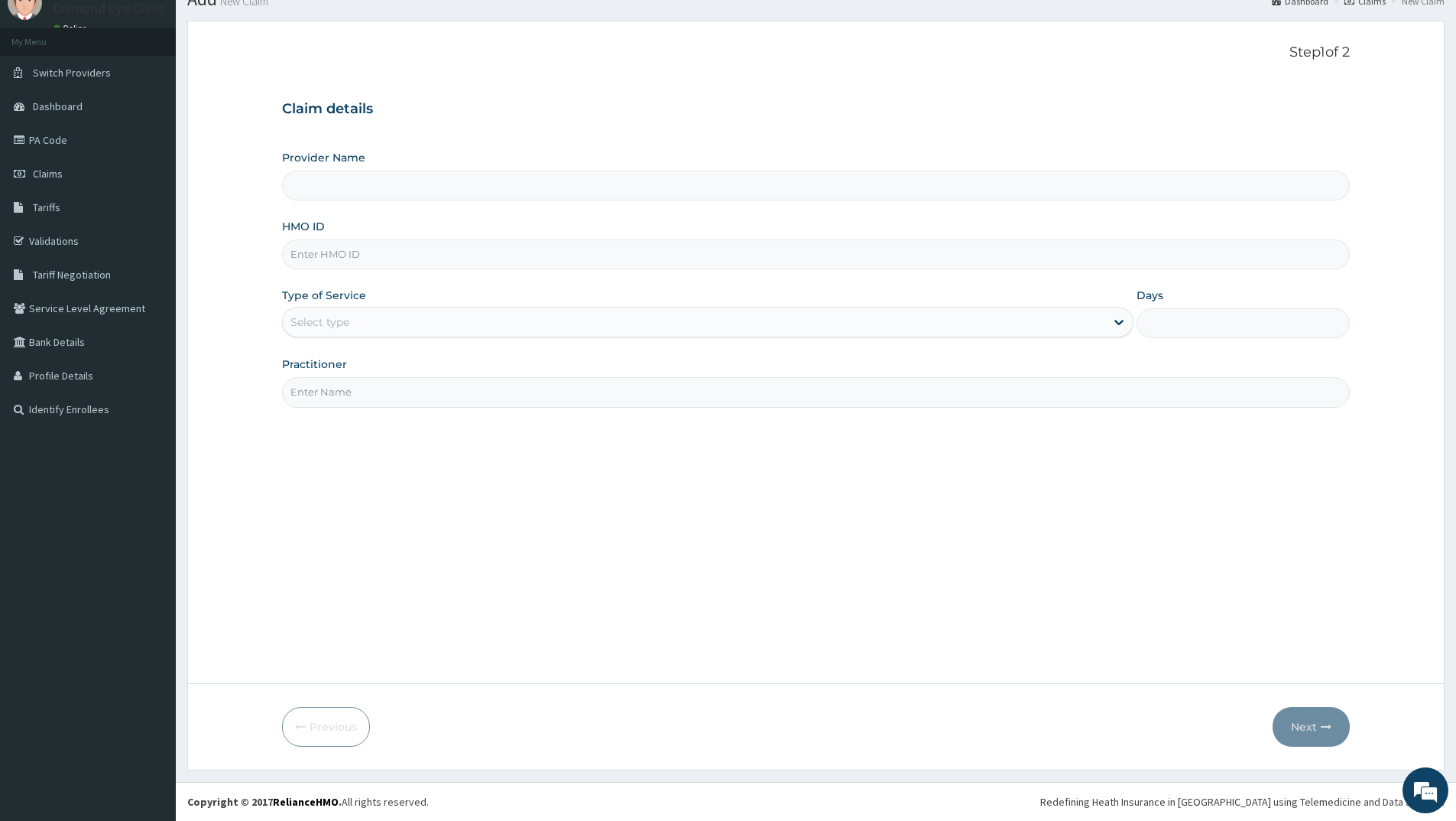
type input "DiamondDeal Eye Clinic"
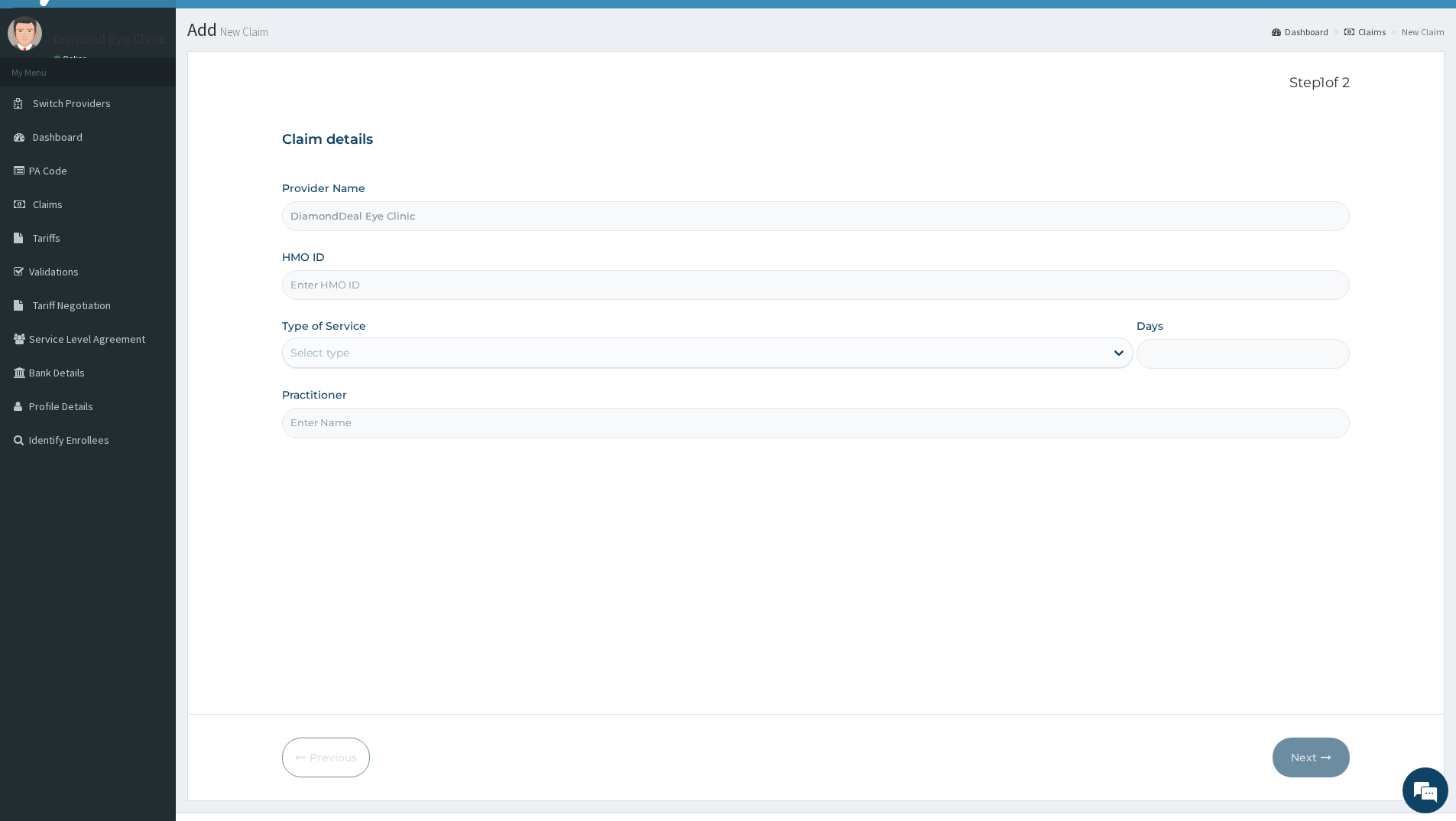
scroll to position [0, 0]
